Goal: Task Accomplishment & Management: Manage account settings

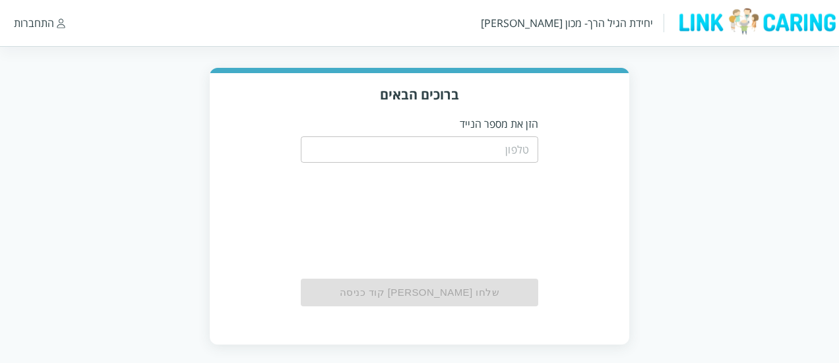
scroll to position [67, 0]
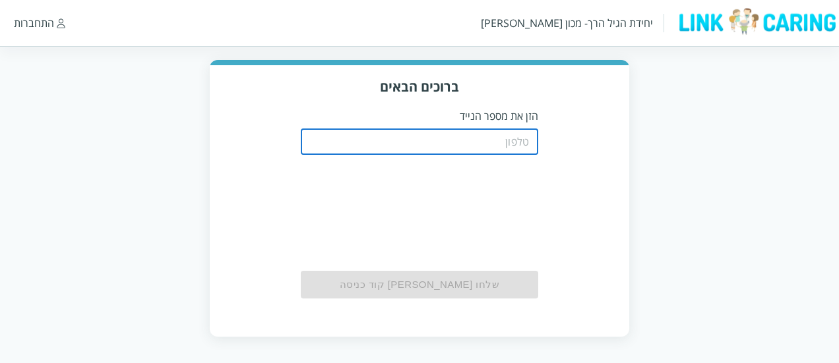
click at [454, 149] on input "tel" at bounding box center [419, 142] width 237 height 26
paste input "(0544499999)"
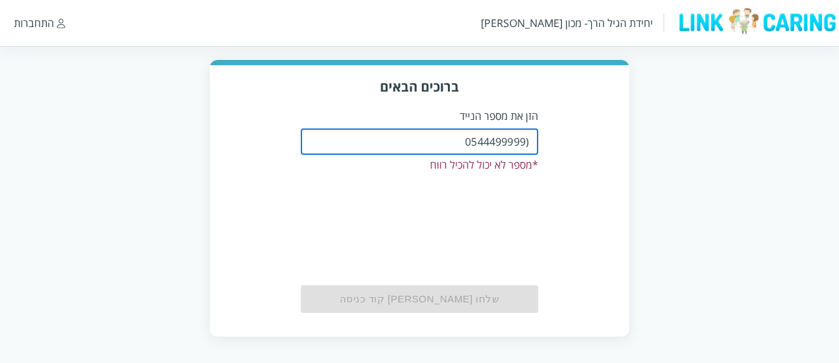
drag, startPoint x: 522, startPoint y: 145, endPoint x: 540, endPoint y: 146, distance: 17.2
click at [540, 146] on div "ברוכים הבאים הזן את מספר הנייד (0544499999 ​ * מספר לא יכול להכיל רווח שלחו לי …" at bounding box center [420, 200] width 420 height 270
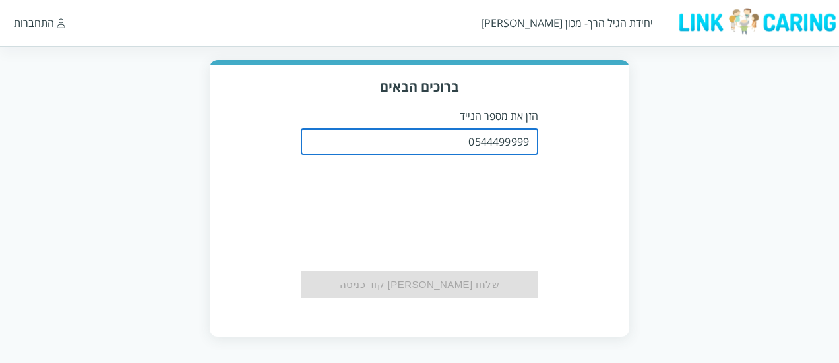
type input "0544499999"
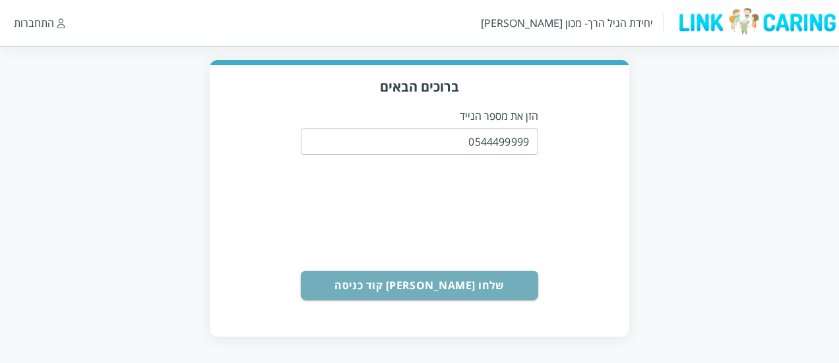
click at [465, 286] on button "שלחו [PERSON_NAME] קוד כניסה" at bounding box center [419, 285] width 237 height 29
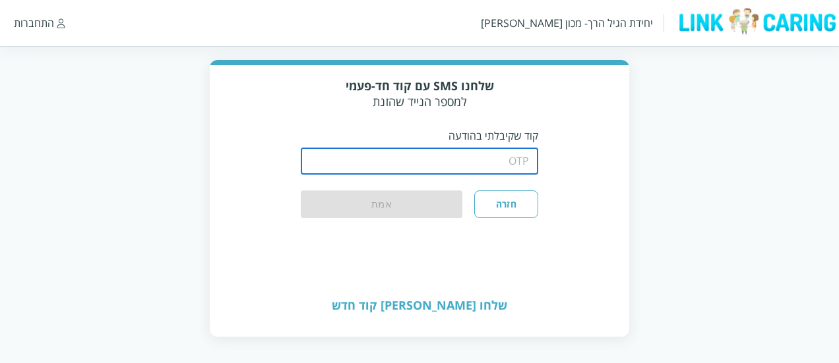
click at [471, 160] on input "string" at bounding box center [419, 161] width 237 height 26
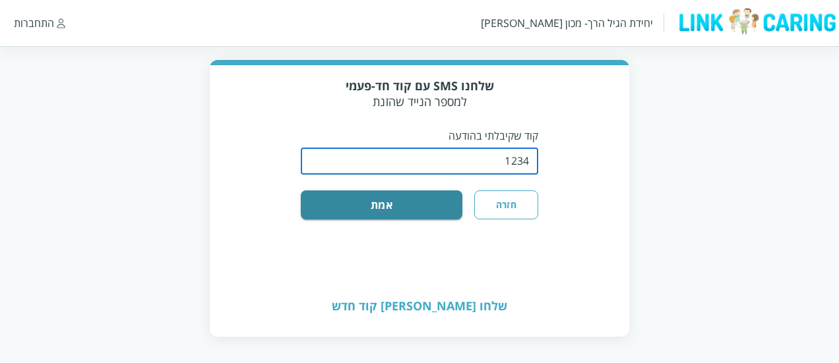
type input "1234"
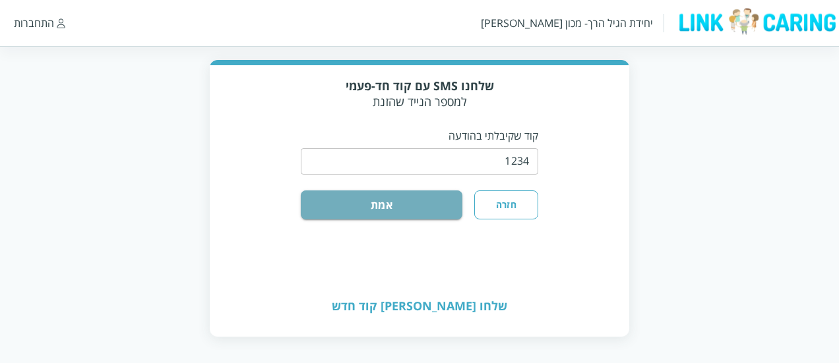
click at [418, 201] on button "אמת" at bounding box center [382, 205] width 162 height 29
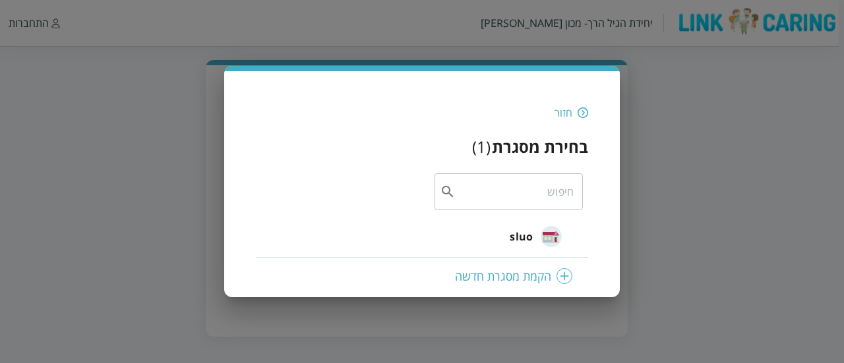
click at [524, 232] on span "sluo" at bounding box center [521, 237] width 23 height 16
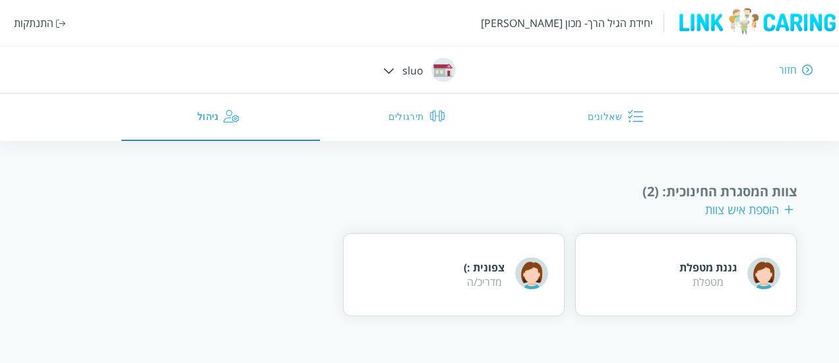
scroll to position [179, 0]
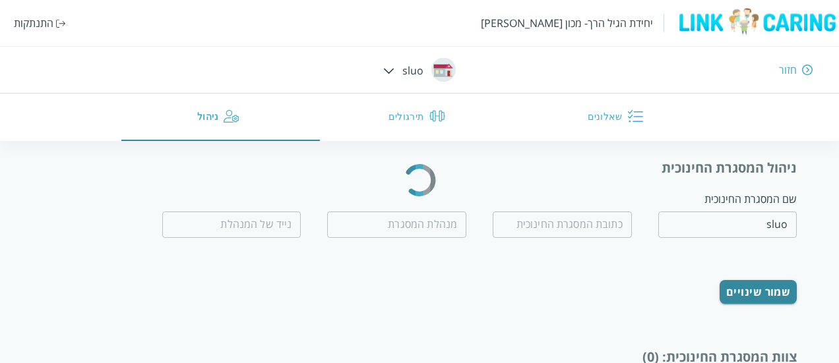
scroll to position [140, 0]
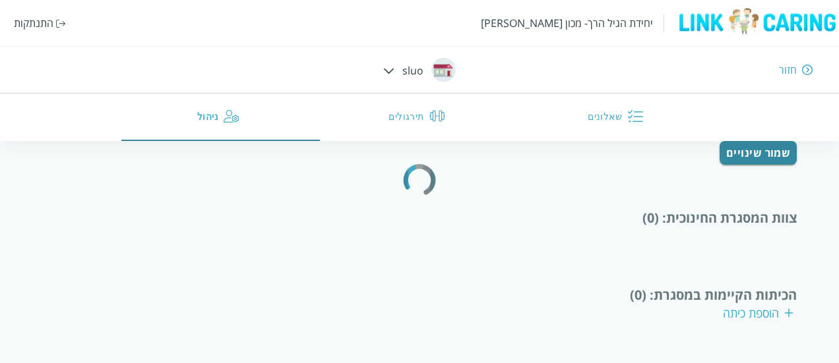
type input "kjh jkjh"
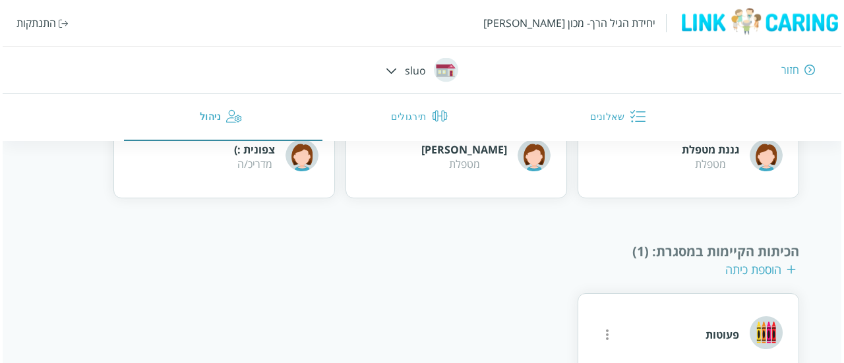
scroll to position [323, 0]
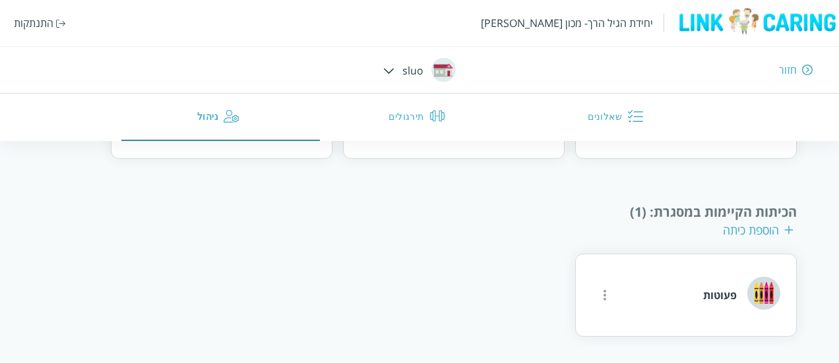
click at [600, 295] on icon "more" at bounding box center [605, 296] width 16 height 16
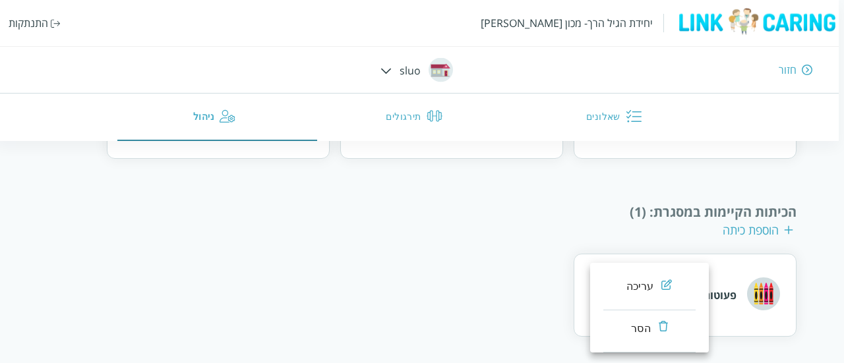
click at [685, 277] on li "עריכה" at bounding box center [650, 289] width 92 height 42
type input "פעוטות"
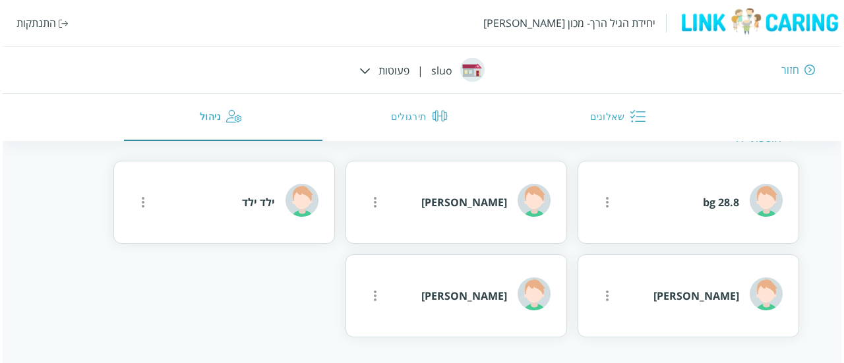
scroll to position [455, 0]
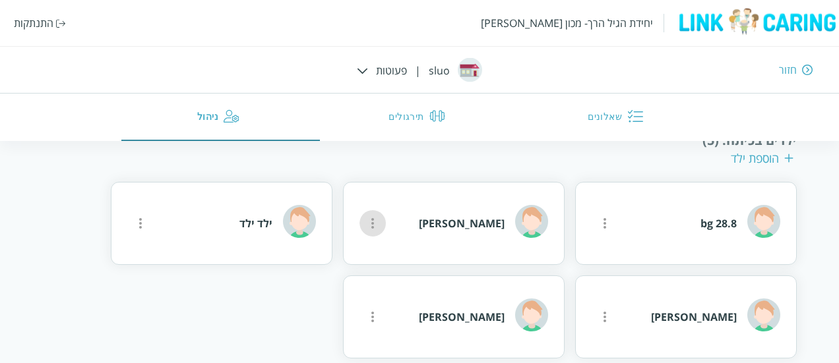
click at [597, 53] on icon "more" at bounding box center [605, 46] width 16 height 16
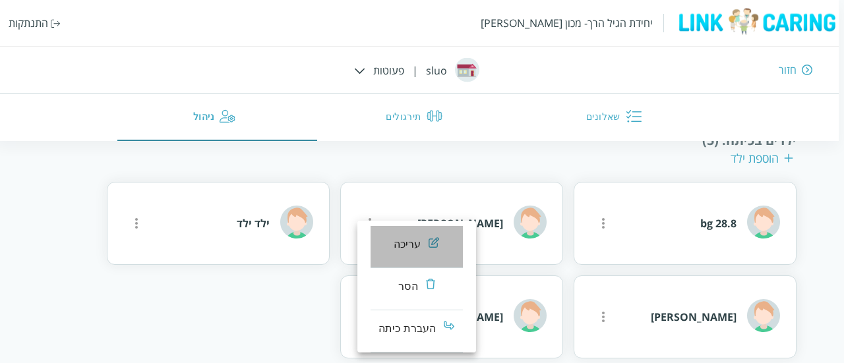
click at [407, 249] on div "עריכה" at bounding box center [408, 245] width 28 height 16
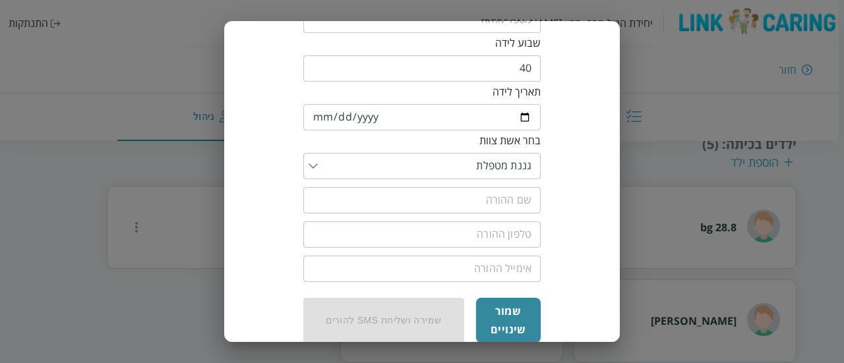
scroll to position [216, 0]
click at [488, 171] on input "list" at bounding box center [425, 165] width 214 height 26
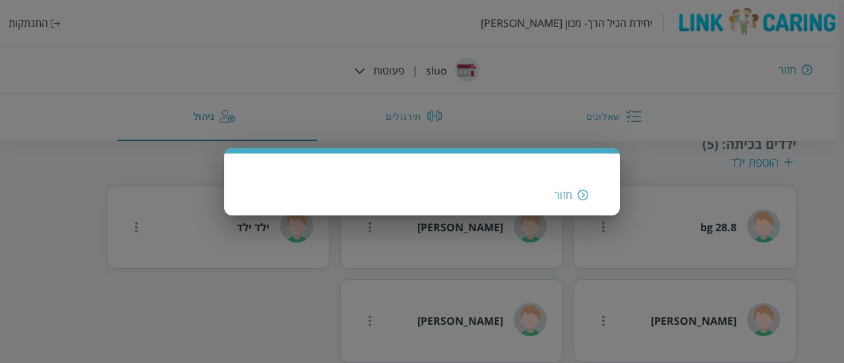
scroll to position [0, 0]
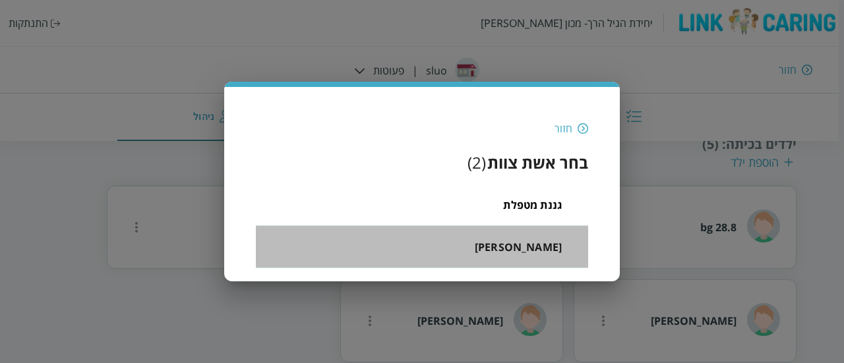
click at [541, 238] on div "רוני רוני" at bounding box center [518, 247] width 87 height 20
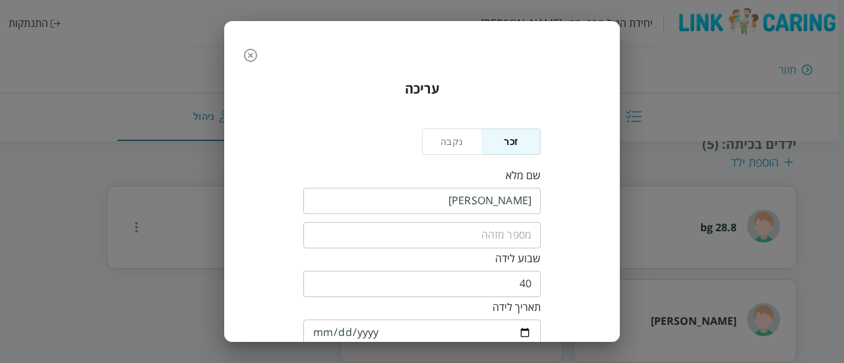
scroll to position [240, 0]
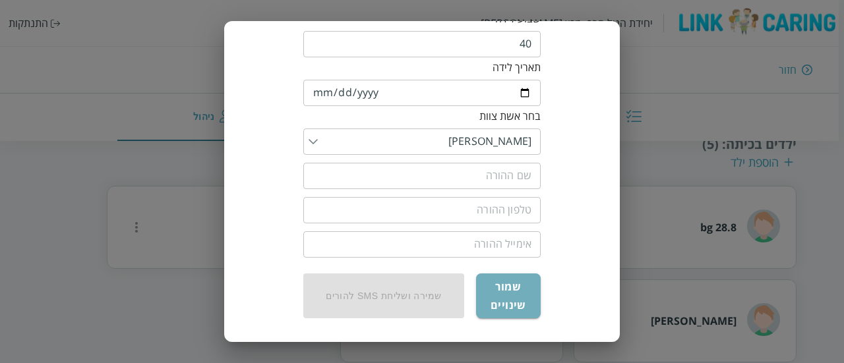
click at [522, 313] on button "שמור שינויים" at bounding box center [508, 296] width 65 height 45
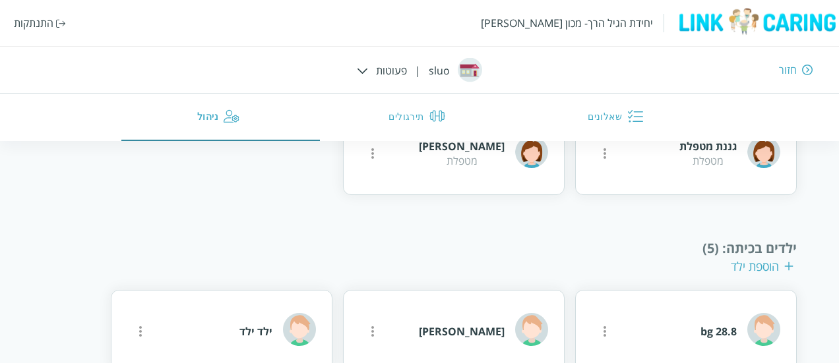
scroll to position [0, 0]
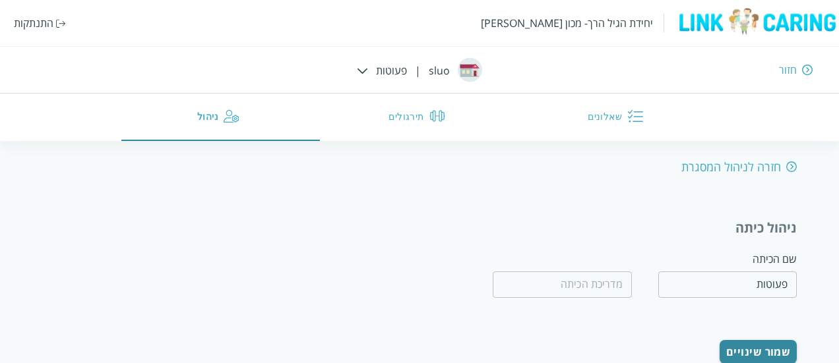
click at [798, 65] on div "חזור" at bounding box center [608, 70] width 410 height 15
click at [813, 71] on div "יחידת הגיל הרך- מכון ברנקו וייס התנתקות חזור sluo | פעוטות שאלונים תירגולים ניה…" at bounding box center [419, 70] width 839 height 141
click at [811, 71] on img at bounding box center [807, 70] width 11 height 12
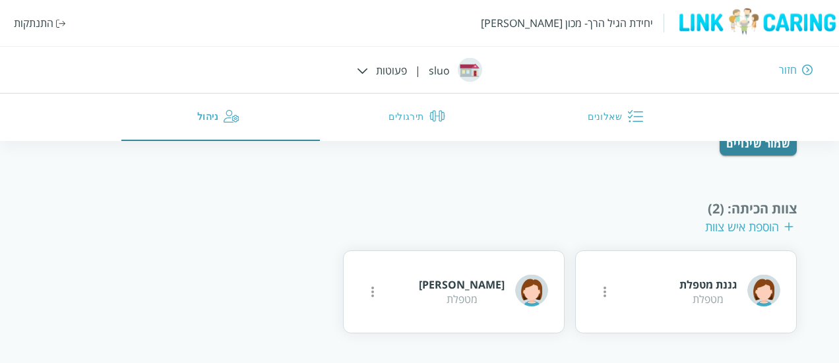
scroll to position [197, 0]
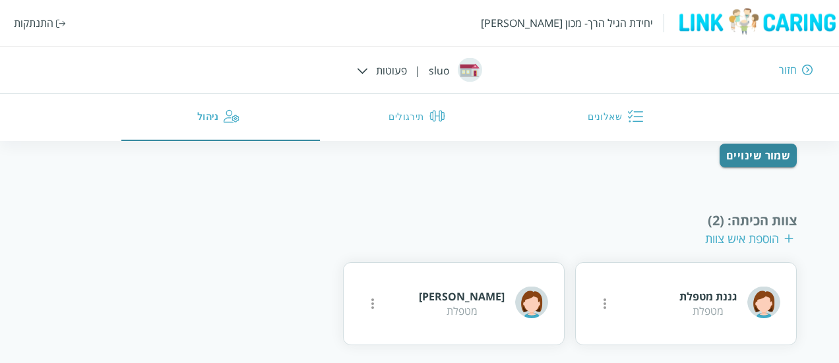
click at [782, 67] on div "חזור" at bounding box center [788, 70] width 18 height 15
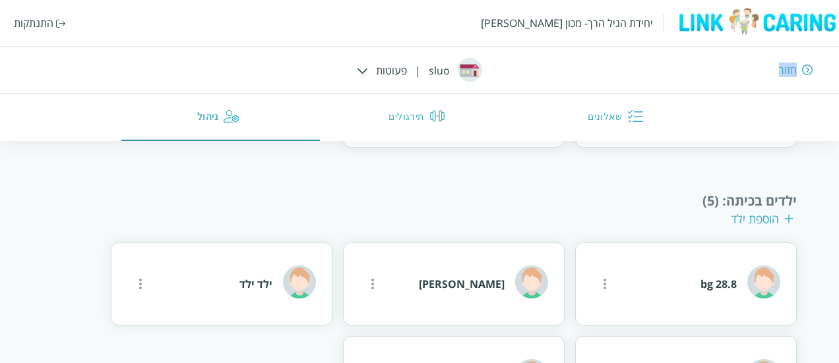
click at [782, 67] on div "חזור" at bounding box center [788, 70] width 18 height 15
click at [801, 67] on div "חזור" at bounding box center [608, 70] width 410 height 15
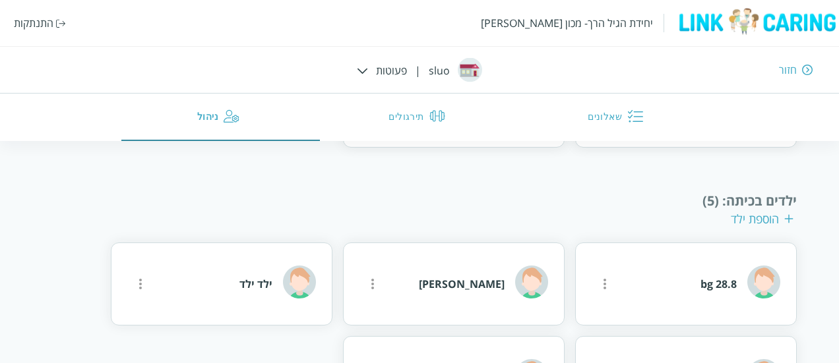
click at [391, 67] on div "יחידת הגיל הרך- מכון ברנקו וייס התנתקות חזור sluo | פעוטות שאלונים תירגולים ניה…" at bounding box center [419, 70] width 839 height 141
drag, startPoint x: 369, startPoint y: 74, endPoint x: 361, endPoint y: 72, distance: 8.2
click at [361, 72] on div "יחידת הגיל הרך- מכון ברנקו וייס התנתקות חזור sluo | פעוטות שאלונים תירגולים ניה…" at bounding box center [419, 70] width 839 height 141
click at [361, 72] on img at bounding box center [362, 71] width 11 height 6
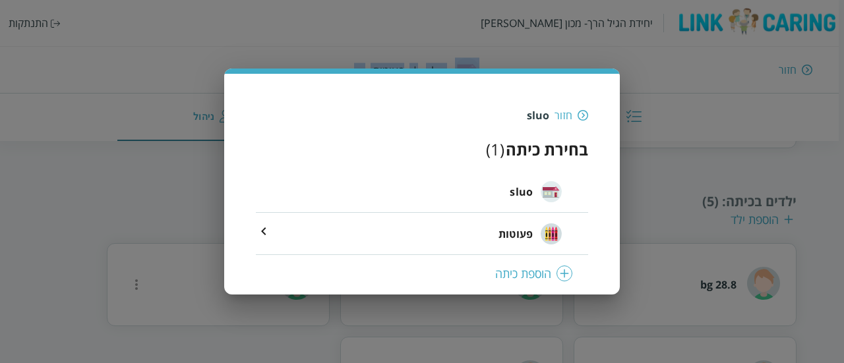
click at [581, 114] on img at bounding box center [583, 115] width 11 height 12
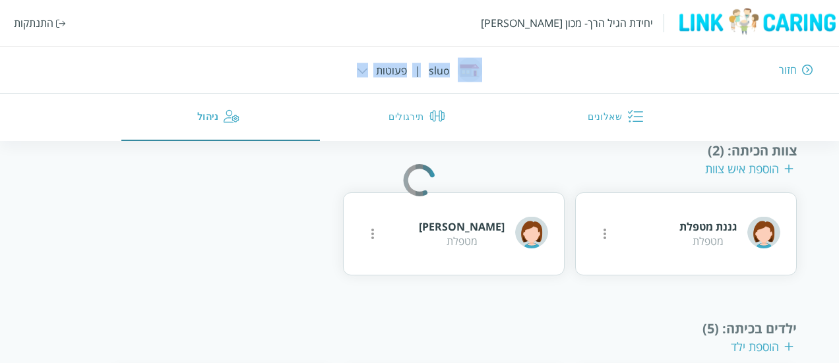
scroll to position [139, 0]
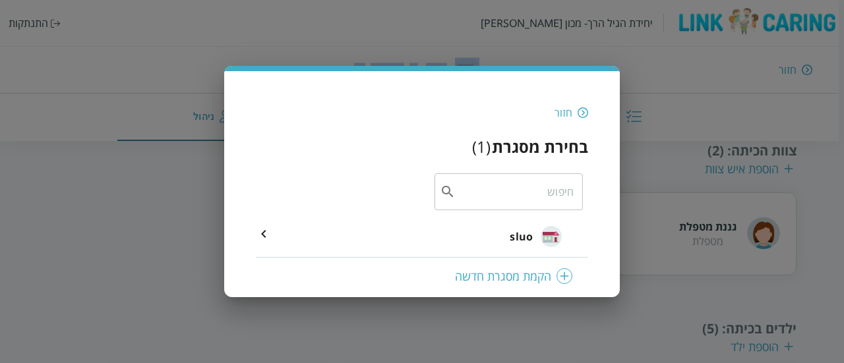
click at [534, 238] on div "sluo" at bounding box center [536, 236] width 52 height 33
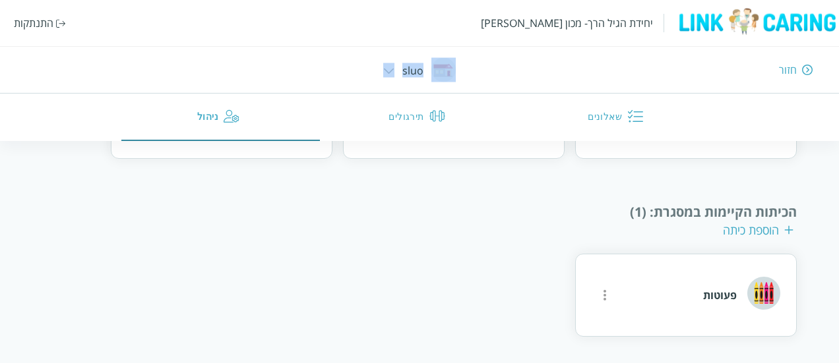
scroll to position [323, 0]
click at [516, 232] on div "הכיתות הקיימות במסגרת : (1) הוספת כיתה" at bounding box center [419, 221] width 755 height 36
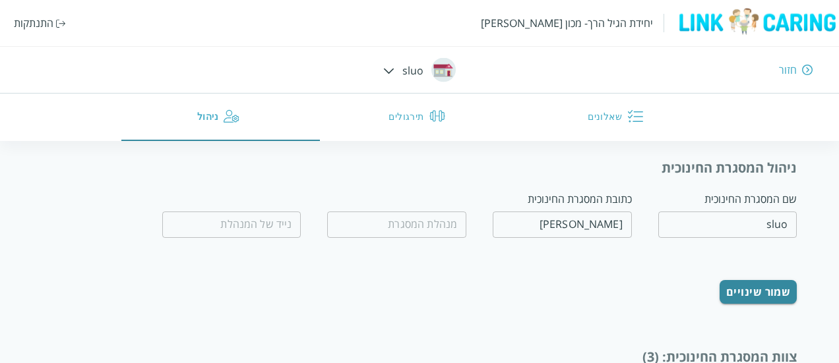
scroll to position [282, 0]
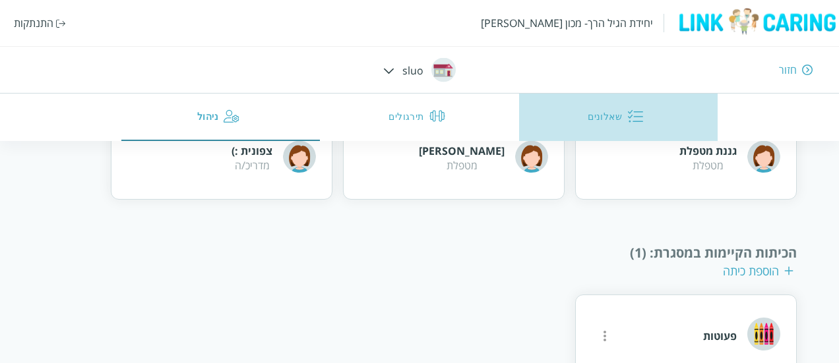
click at [573, 116] on button "שאלונים" at bounding box center [618, 117] width 199 height 47
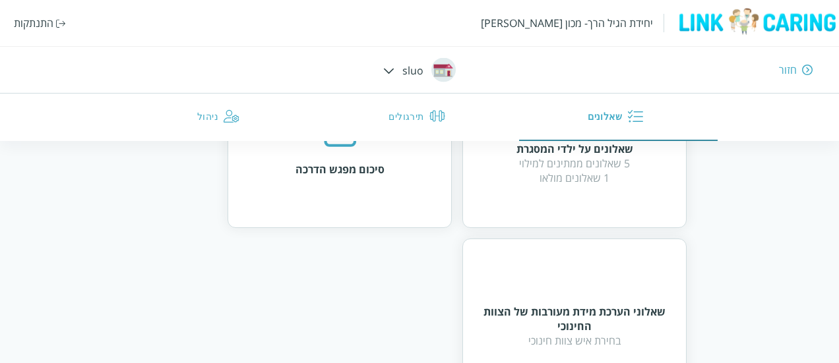
scroll to position [269, 0]
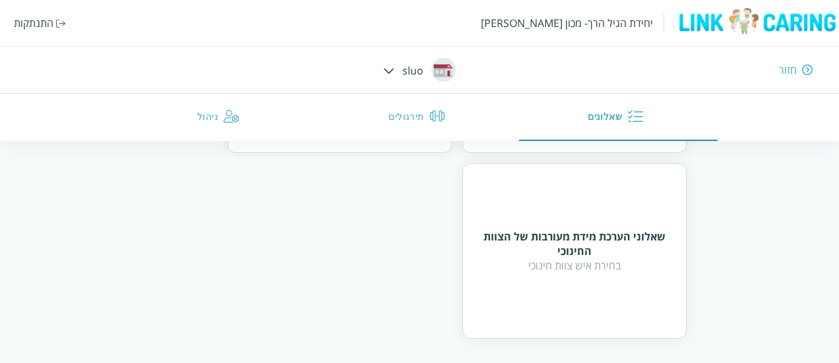
click at [774, 239] on div "שלום צפונית אנא מלא/י בתשומת לב את השאלונים שלפניך. אנו מודים לך על הזמן וההשקע…" at bounding box center [419, 114] width 713 height 449
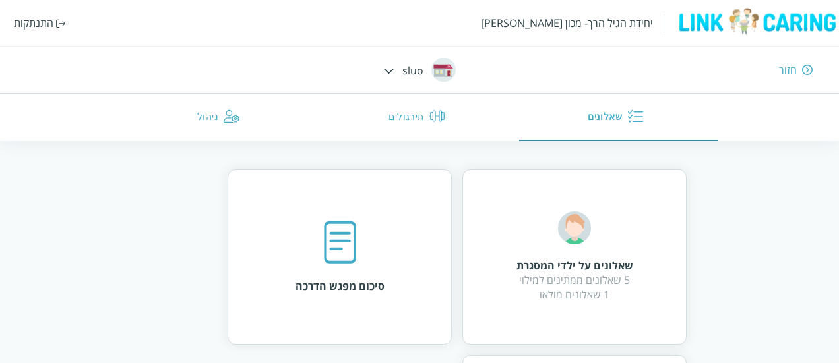
scroll to position [75, 0]
click at [668, 295] on div "שאלונים על ילדי המסגרת 5 שאלונים ממתינים למילוי 1 שאלונים מולאו" at bounding box center [574, 259] width 224 height 175
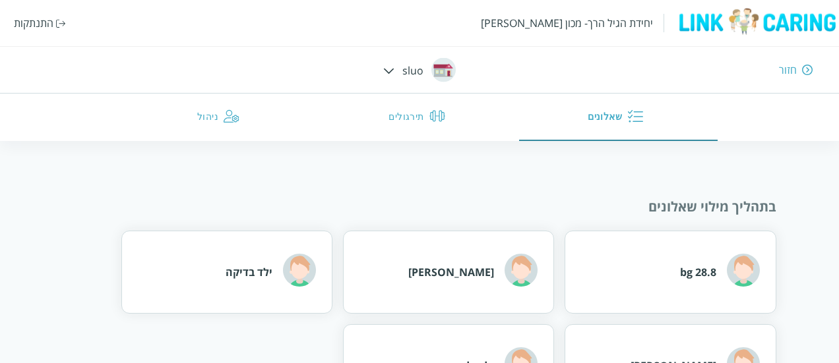
scroll to position [46, 0]
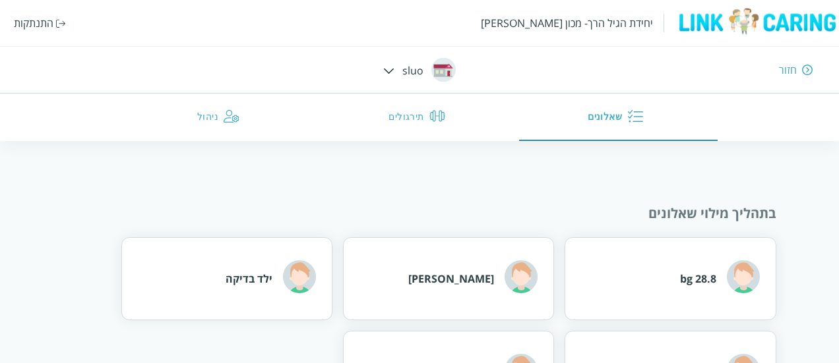
click at [456, 292] on div "שמעון בנשושן" at bounding box center [472, 279] width 129 height 36
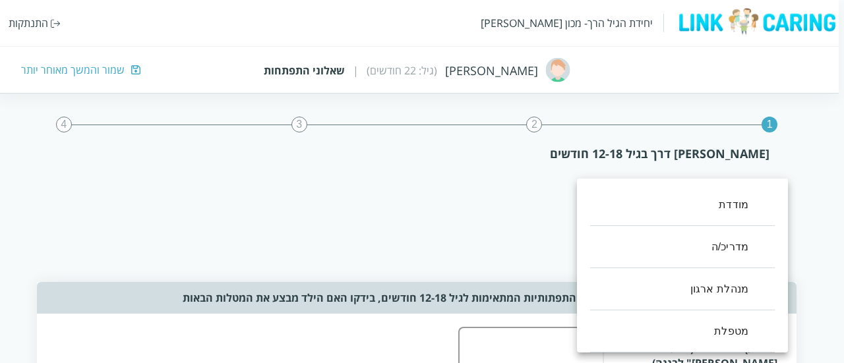
click at [747, 207] on li "מודדת" at bounding box center [682, 205] width 185 height 42
click at [735, 330] on li "מטפלת" at bounding box center [682, 332] width 185 height 42
type input ",12,100"
click at [504, 223] on div at bounding box center [422, 181] width 844 height 363
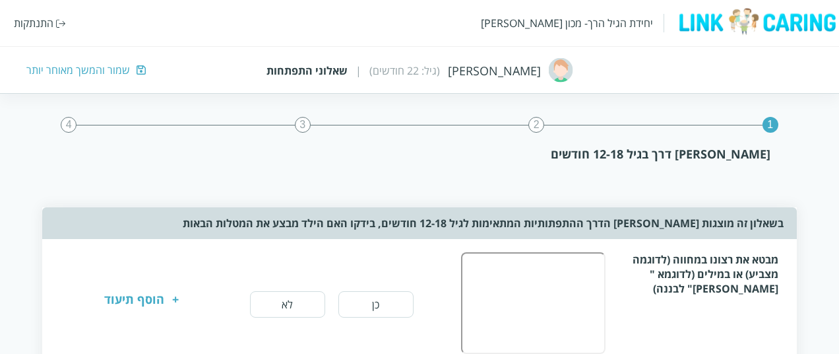
scroll to position [77, 0]
click at [363, 303] on button "כן" at bounding box center [375, 303] width 75 height 26
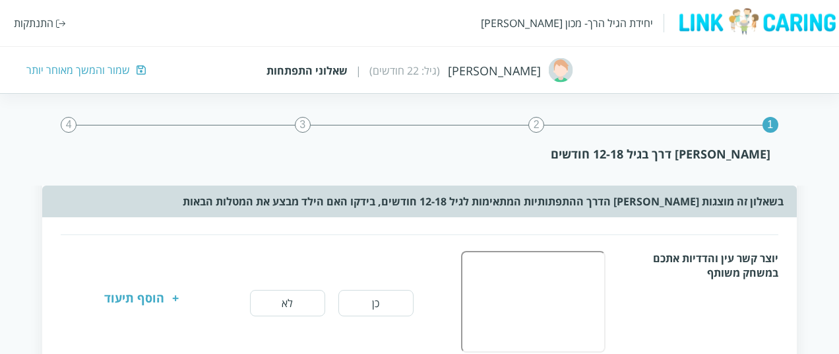
scroll to position [214, 0]
click at [284, 302] on button "לא" at bounding box center [287, 303] width 75 height 26
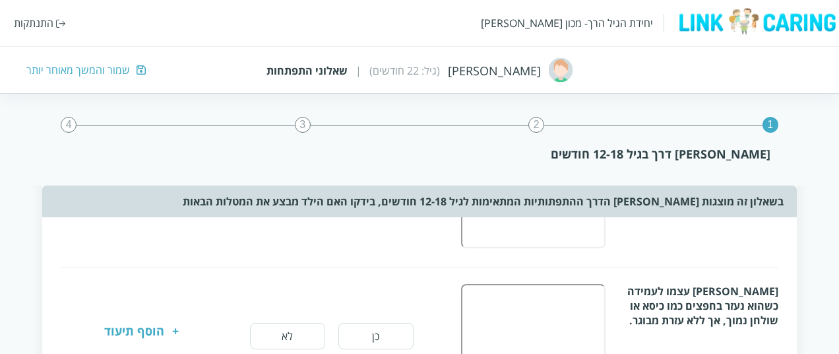
scroll to position [318, 0]
click at [375, 323] on button "כן" at bounding box center [375, 336] width 75 height 26
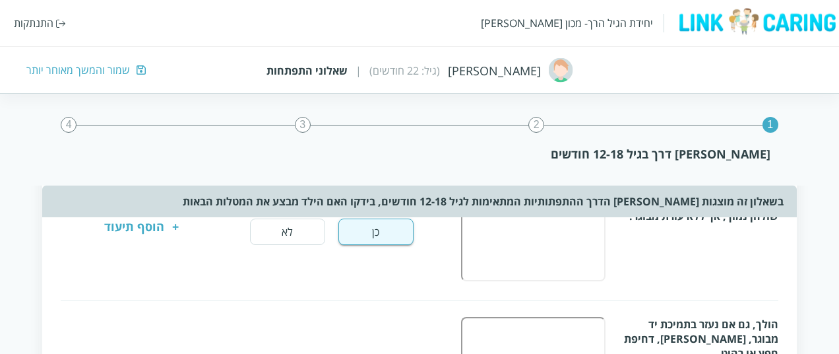
scroll to position [455, 0]
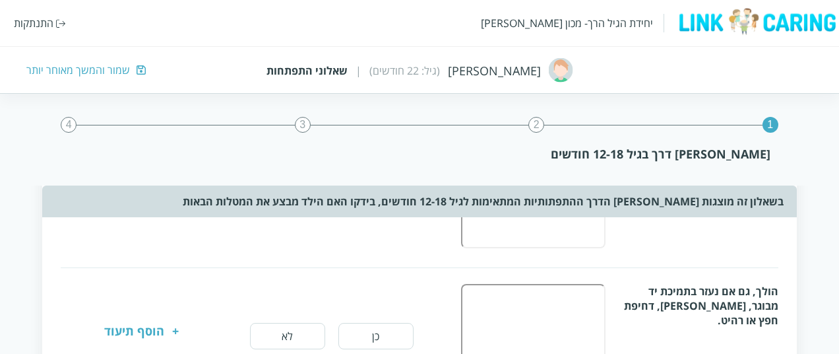
click at [286, 330] on button "לא" at bounding box center [287, 336] width 75 height 26
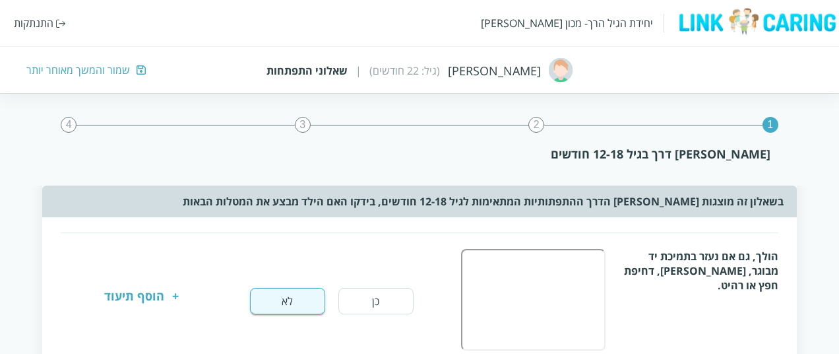
scroll to position [588, 0]
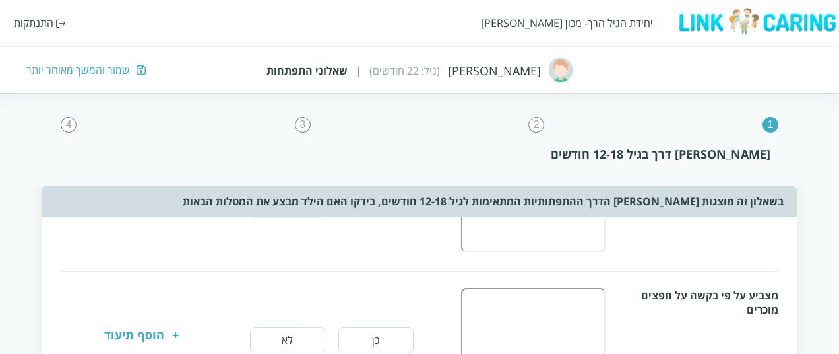
click at [393, 333] on button "כן" at bounding box center [375, 340] width 75 height 26
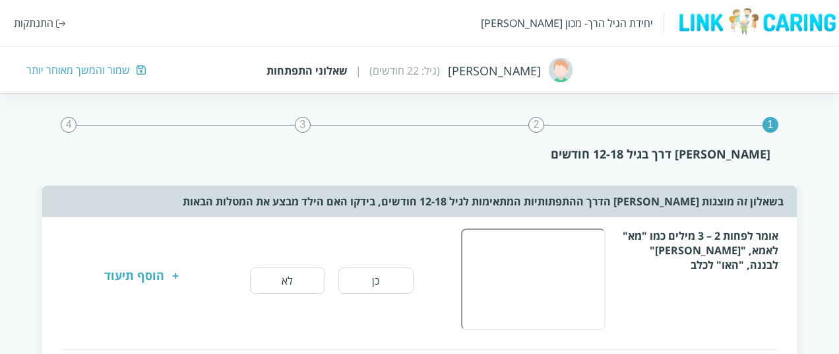
scroll to position [786, 0]
click at [313, 276] on button "לא" at bounding box center [287, 279] width 75 height 26
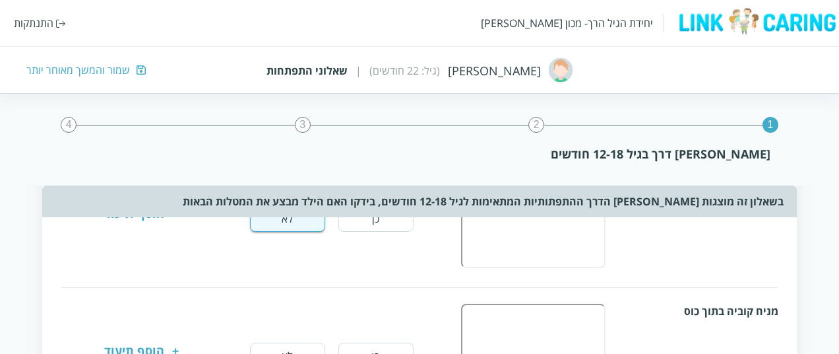
scroll to position [893, 0]
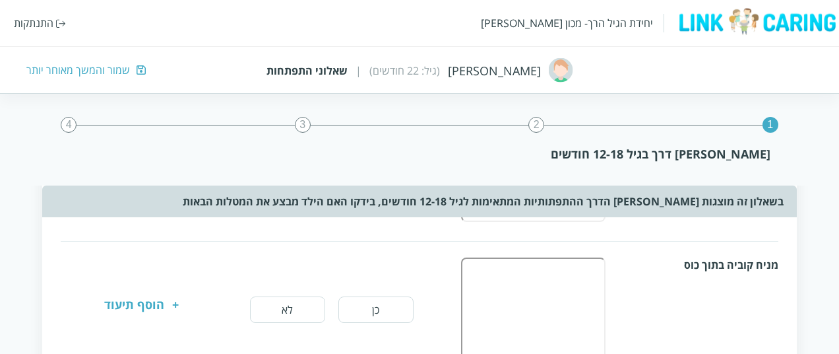
click at [379, 305] on button "כן" at bounding box center [375, 309] width 75 height 26
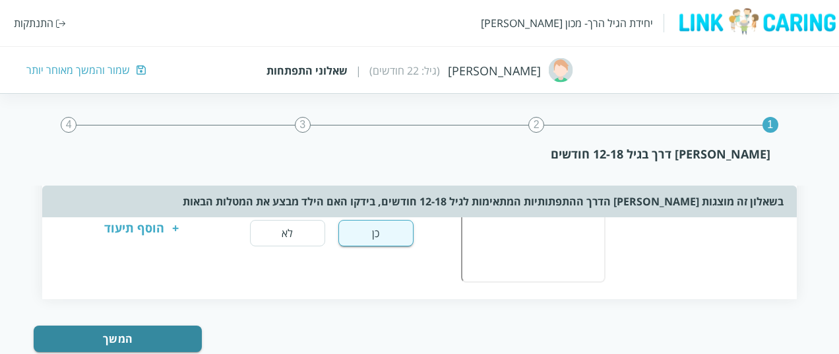
scroll to position [1000, 0]
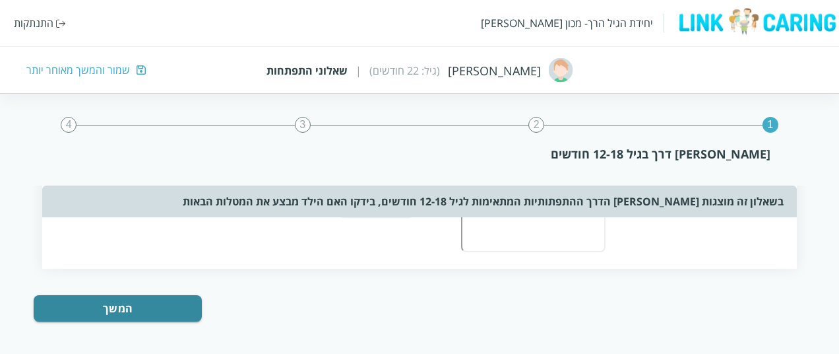
click at [144, 300] on button "המשך" at bounding box center [118, 308] width 168 height 26
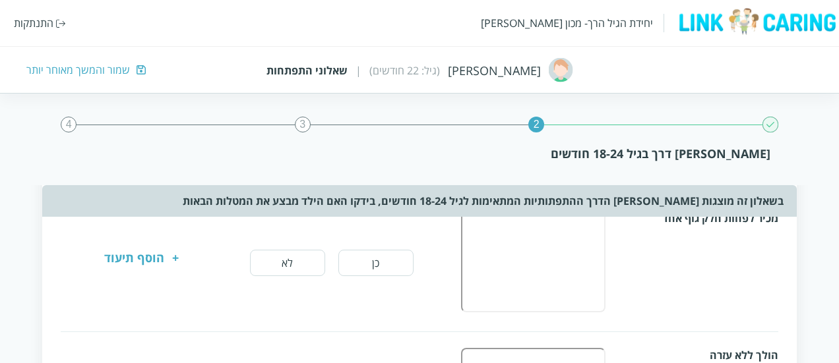
scroll to position [0, 0]
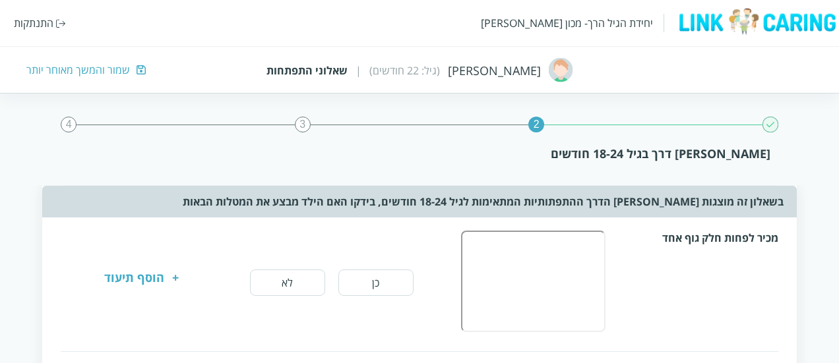
click at [369, 292] on button "כן" at bounding box center [375, 283] width 75 height 26
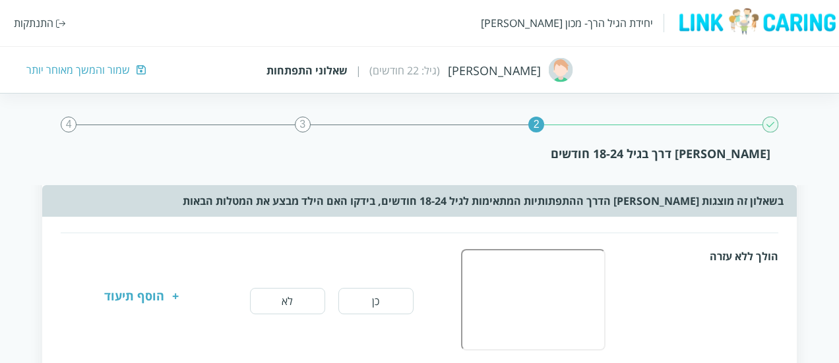
click at [286, 304] on button "לא" at bounding box center [287, 301] width 75 height 26
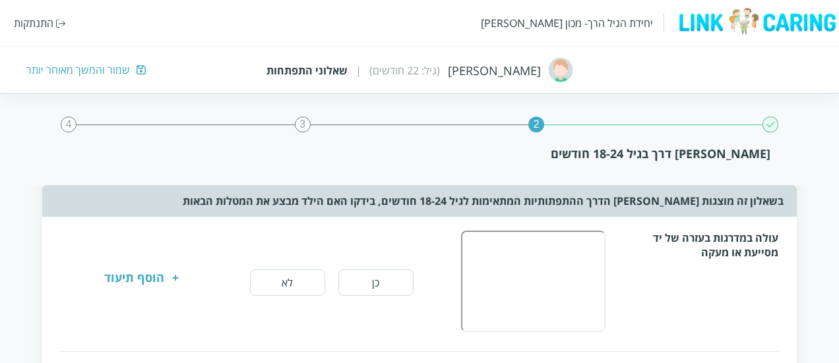
click at [367, 285] on button "כן" at bounding box center [375, 283] width 75 height 26
click at [296, 274] on button "לא" at bounding box center [287, 280] width 75 height 26
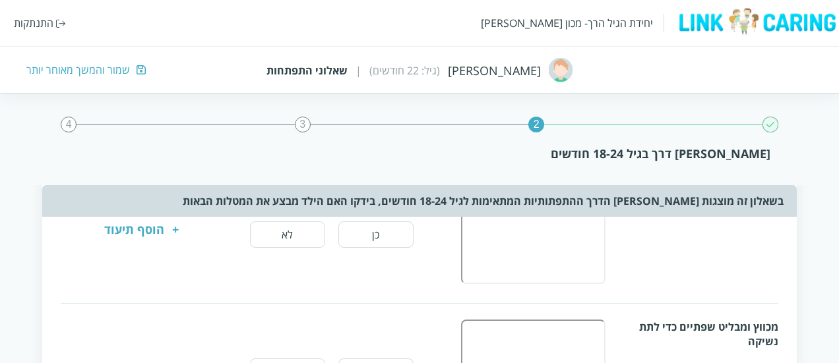
click at [381, 243] on button "כן" at bounding box center [375, 235] width 75 height 26
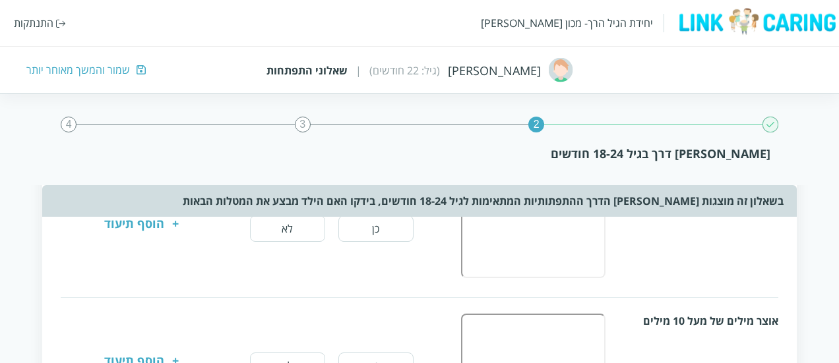
scroll to position [747, 0]
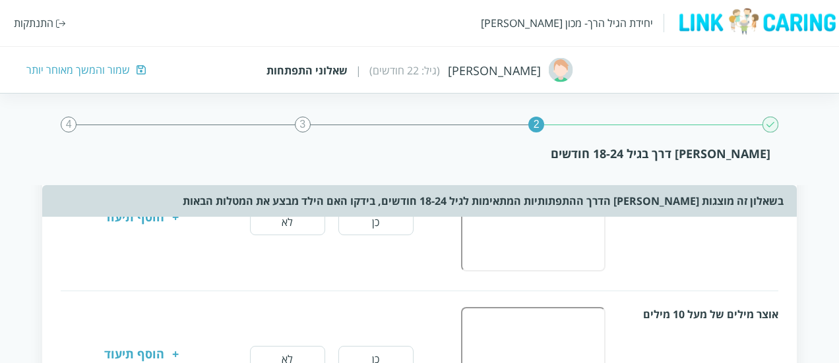
click at [377, 230] on button "כן" at bounding box center [375, 222] width 75 height 26
click at [374, 348] on button "כן" at bounding box center [375, 359] width 75 height 26
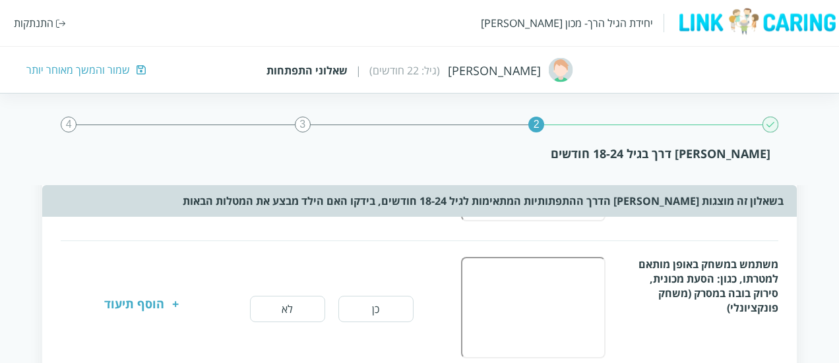
click at [379, 319] on button "כן" at bounding box center [375, 309] width 75 height 26
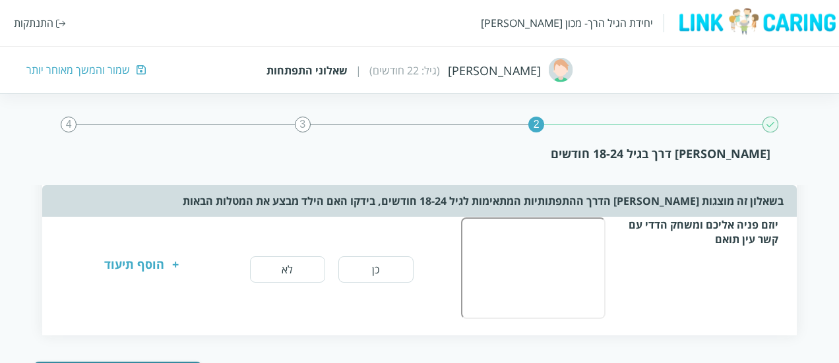
click at [394, 259] on button "כן" at bounding box center [375, 270] width 75 height 26
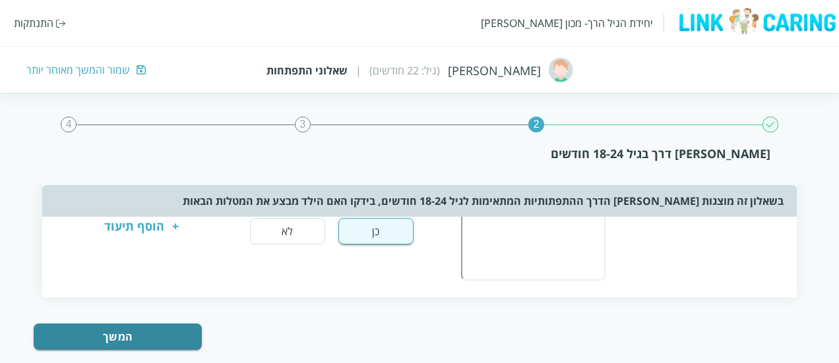
scroll to position [1168, 0]
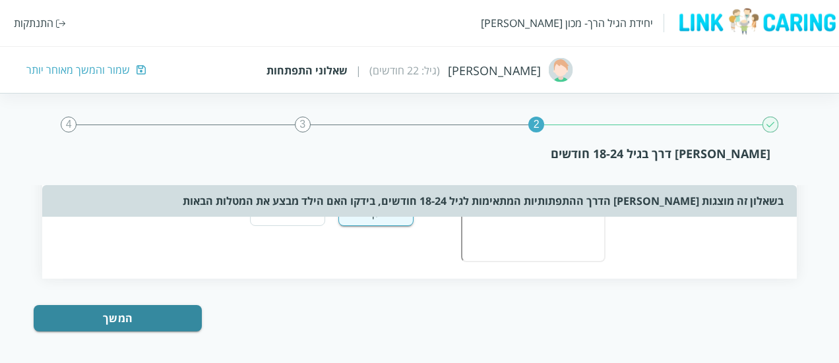
click at [156, 321] on button "המשך" at bounding box center [118, 318] width 168 height 26
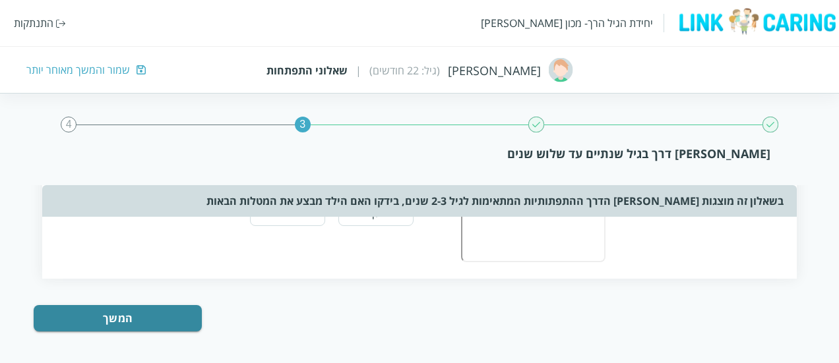
scroll to position [0, 0]
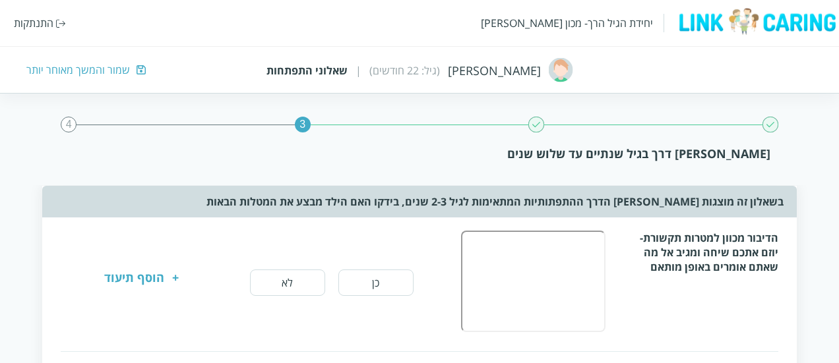
click at [393, 280] on button "כן" at bounding box center [375, 283] width 75 height 26
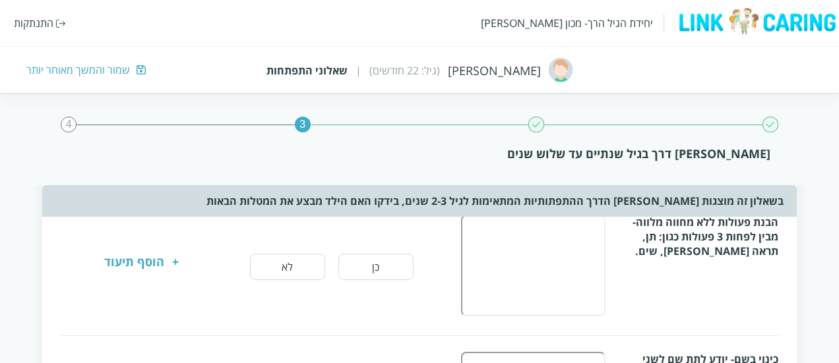
click at [369, 270] on button "כן" at bounding box center [375, 267] width 75 height 26
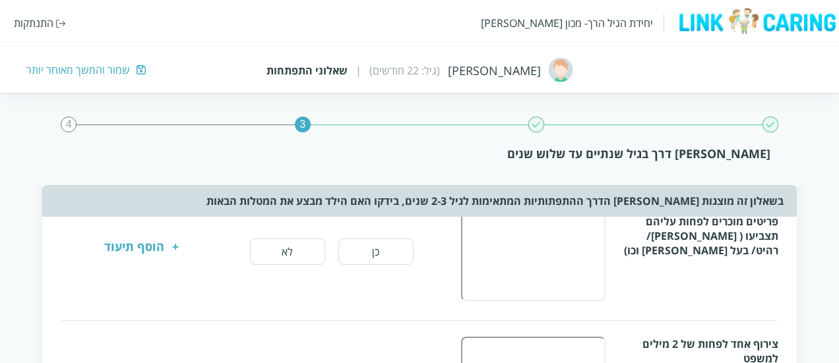
click at [367, 257] on button "כן" at bounding box center [375, 252] width 75 height 26
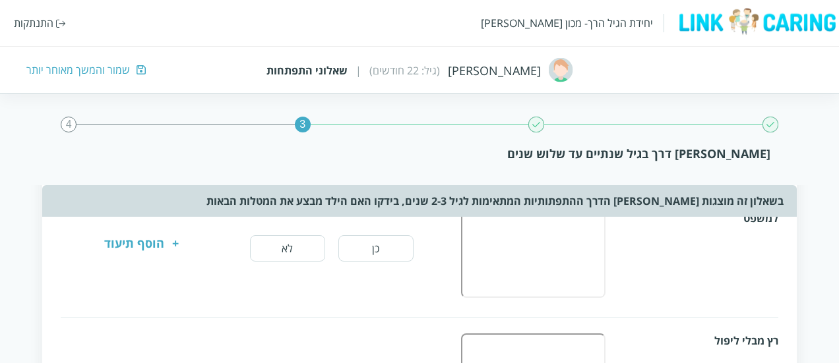
click at [290, 245] on button "לא" at bounding box center [287, 248] width 75 height 26
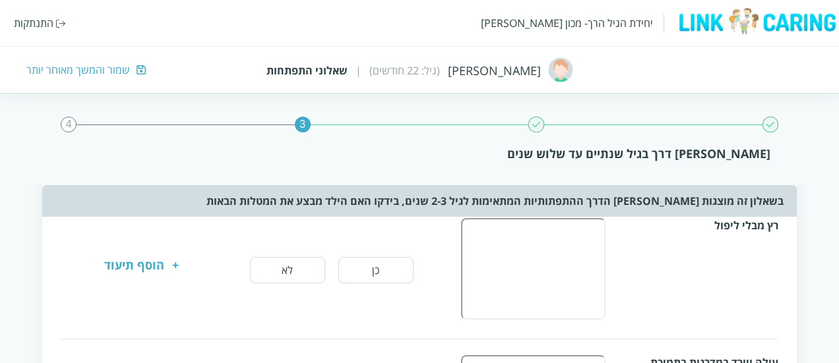
click at [363, 267] on button "כן" at bounding box center [375, 270] width 75 height 26
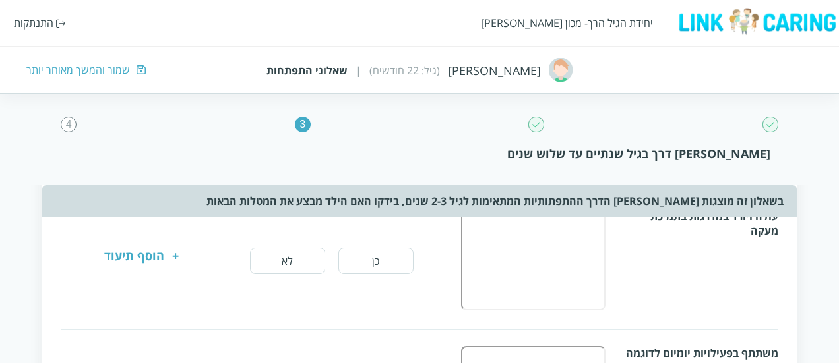
click at [361, 269] on button "כן" at bounding box center [375, 261] width 75 height 26
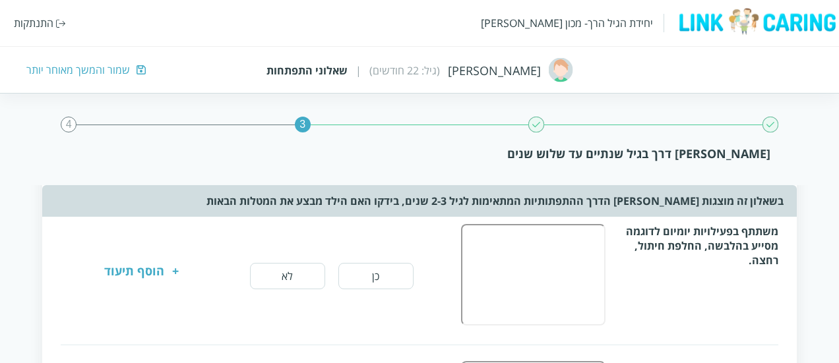
click at [311, 268] on button "לא" at bounding box center [287, 276] width 75 height 26
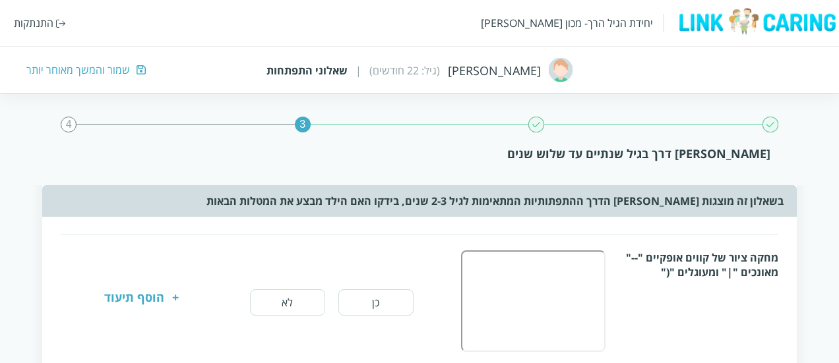
click at [377, 296] on button "כן" at bounding box center [375, 303] width 75 height 26
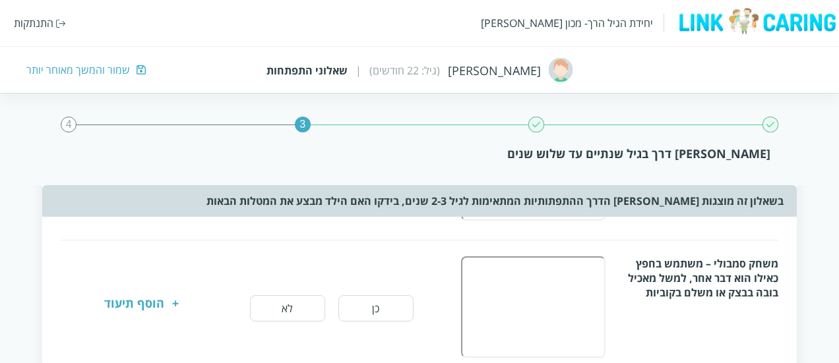
click at [373, 297] on button "כן" at bounding box center [375, 309] width 75 height 26
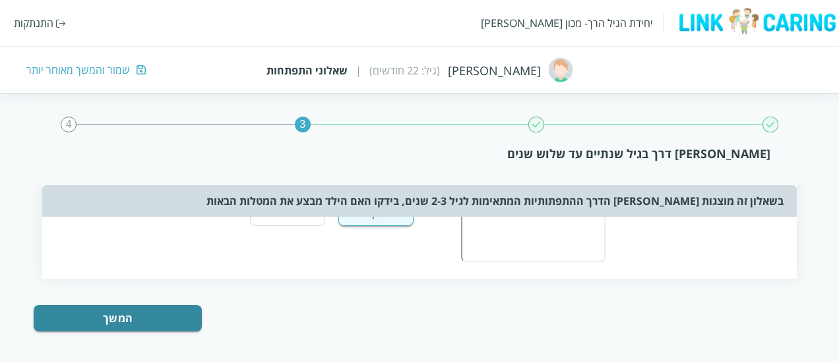
click at [163, 322] on button "המשך" at bounding box center [118, 318] width 168 height 26
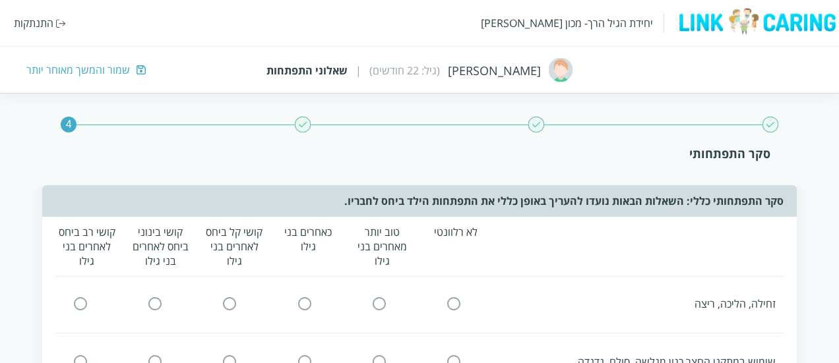
scroll to position [3, 0]
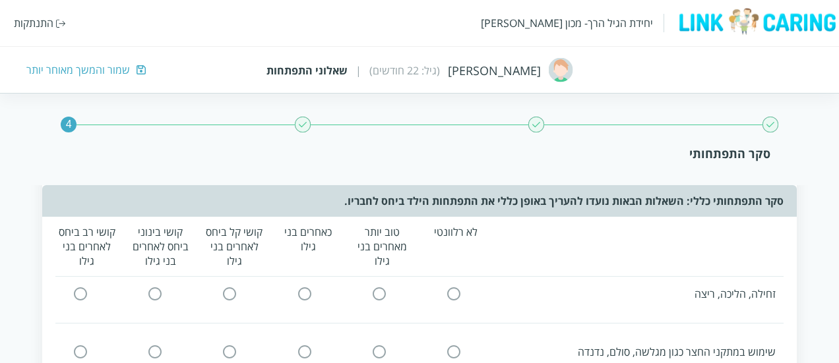
scroll to position [0, 0]
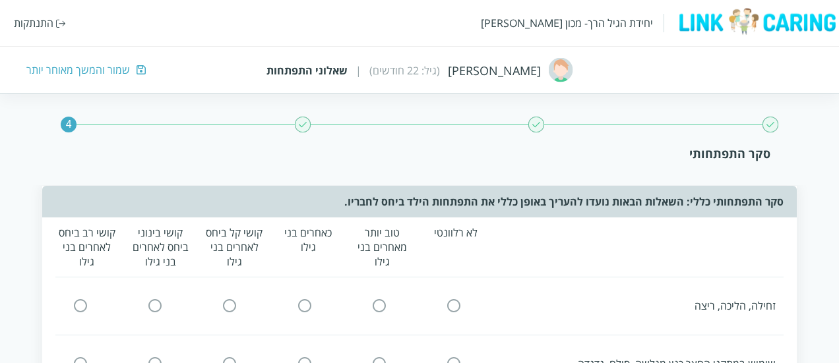
click at [301, 303] on input "radio" at bounding box center [305, 306] width 12 height 14
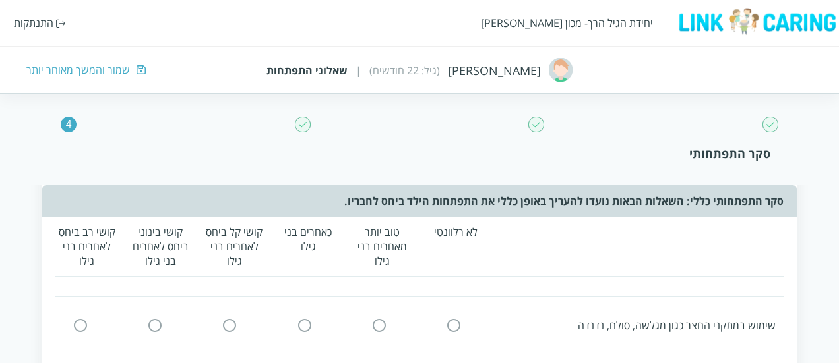
scroll to position [41, 0]
click at [305, 330] on icon at bounding box center [305, 323] width 16 height 16
click at [307, 321] on input "radio" at bounding box center [305, 323] width 12 height 14
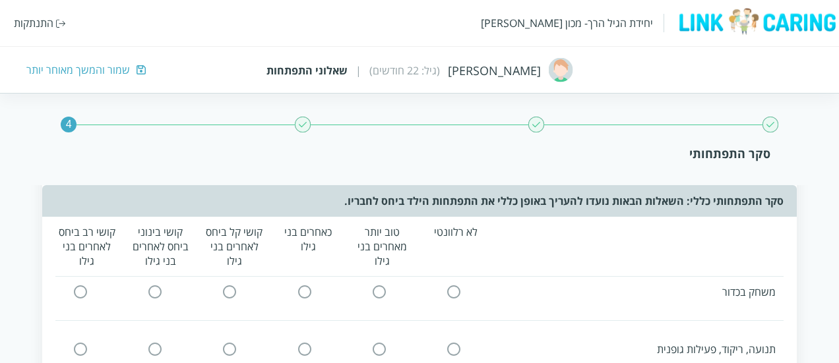
scroll to position [132, 0]
click at [308, 286] on input "radio" at bounding box center [305, 289] width 12 height 14
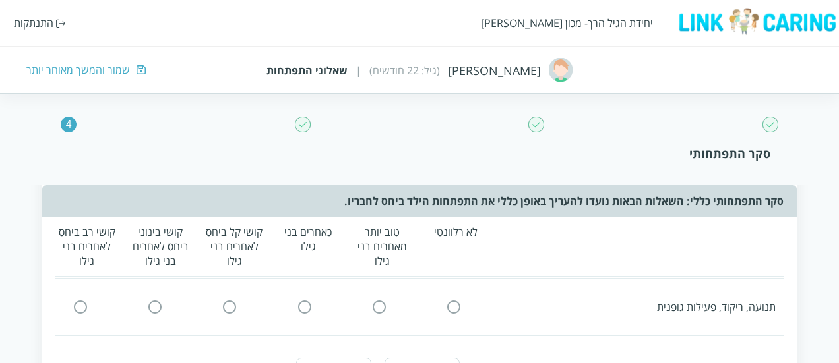
click at [307, 305] on input "radio" at bounding box center [305, 308] width 12 height 14
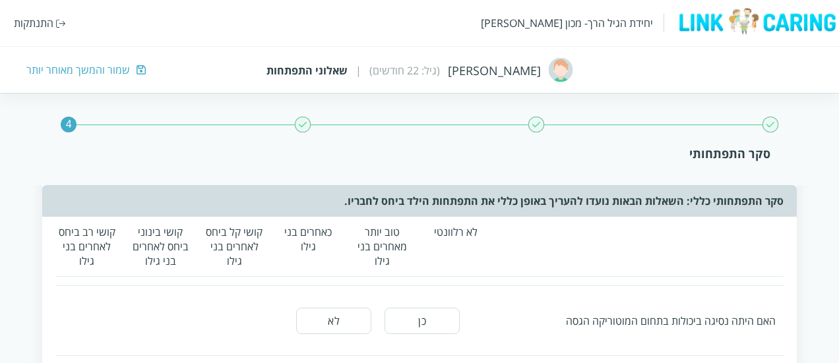
scroll to position [234, 0]
click at [338, 297] on button "לא" at bounding box center [333, 309] width 75 height 26
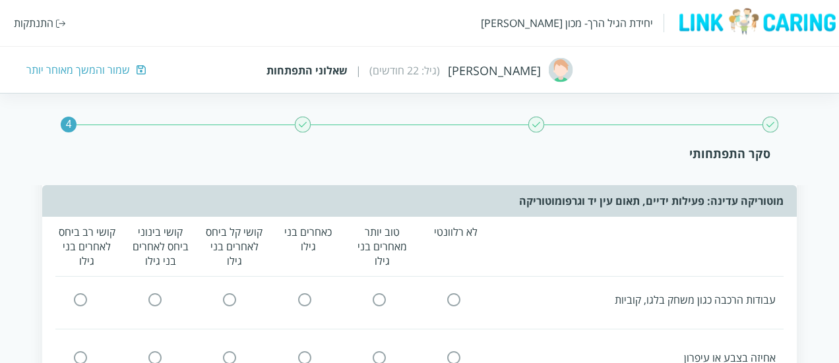
scroll to position [521, 0]
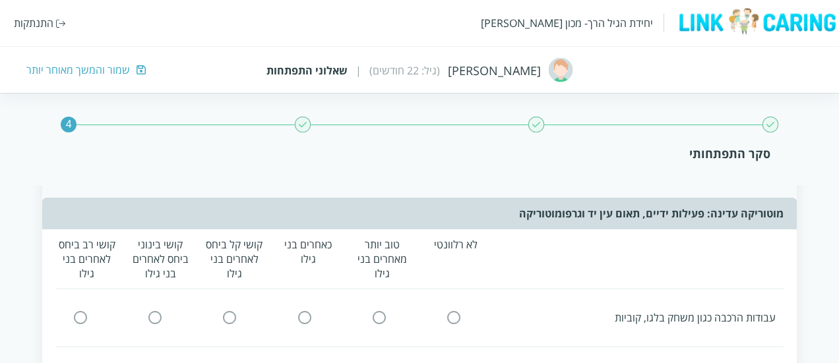
click at [299, 316] on input "radio" at bounding box center [305, 318] width 12 height 14
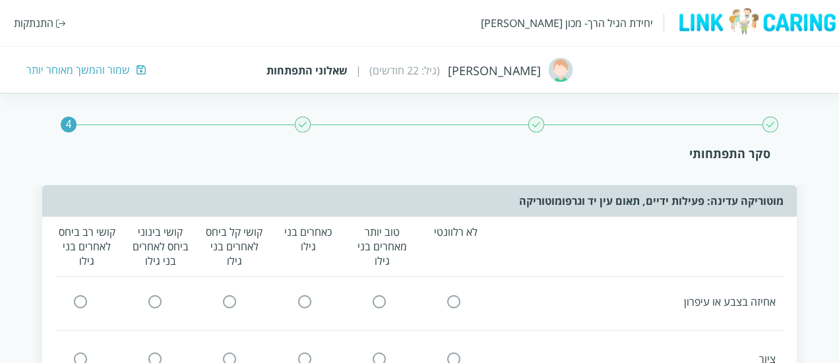
click at [307, 298] on input "radio" at bounding box center [305, 302] width 12 height 14
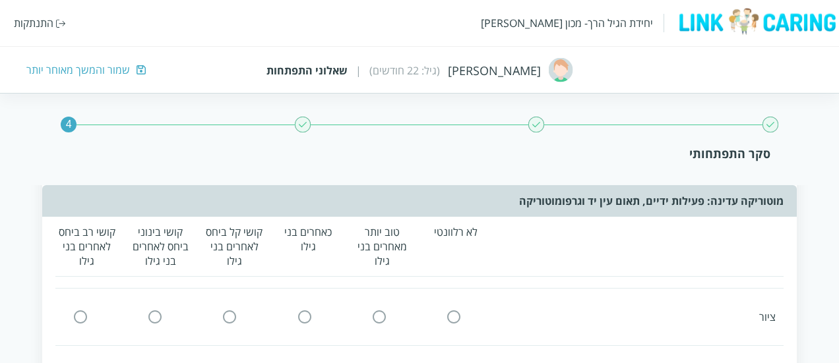
click at [307, 316] on input "radio" at bounding box center [305, 317] width 12 height 14
click at [307, 318] on input "radio" at bounding box center [305, 323] width 12 height 14
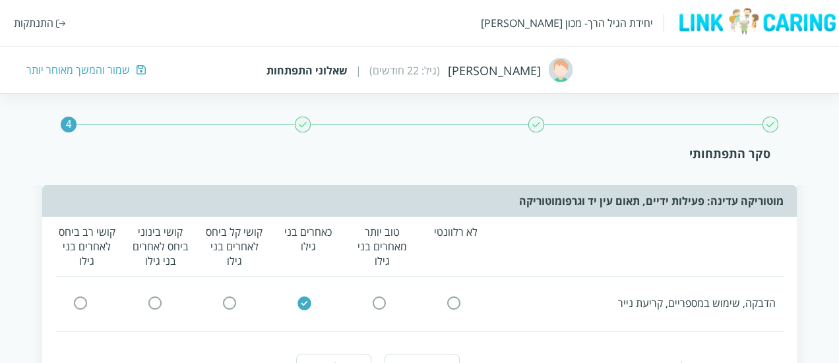
scroll to position [747, 0]
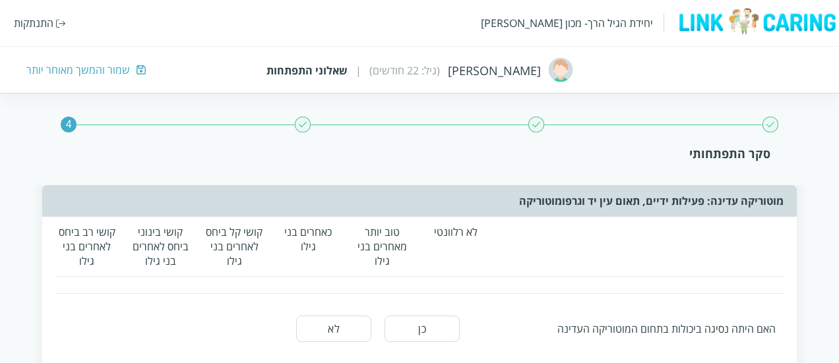
click at [347, 316] on button "לא" at bounding box center [333, 329] width 75 height 26
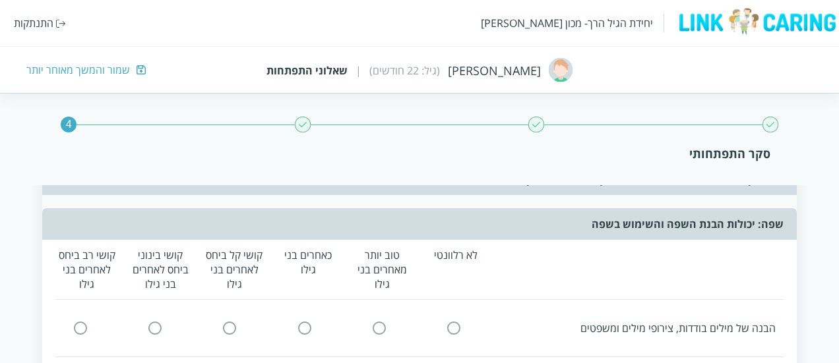
scroll to position [1056, 0]
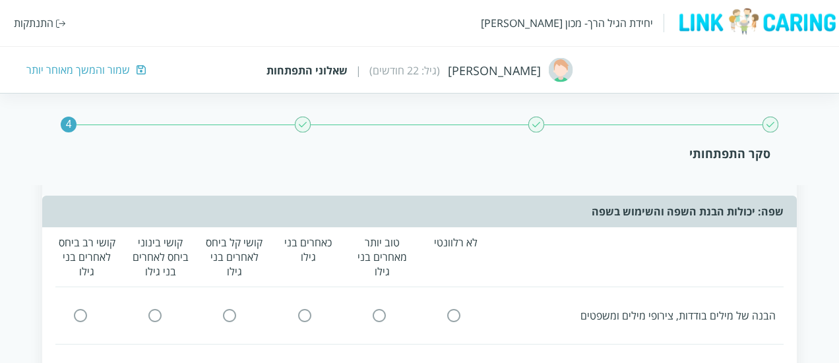
click at [299, 318] on input "radio" at bounding box center [305, 316] width 12 height 14
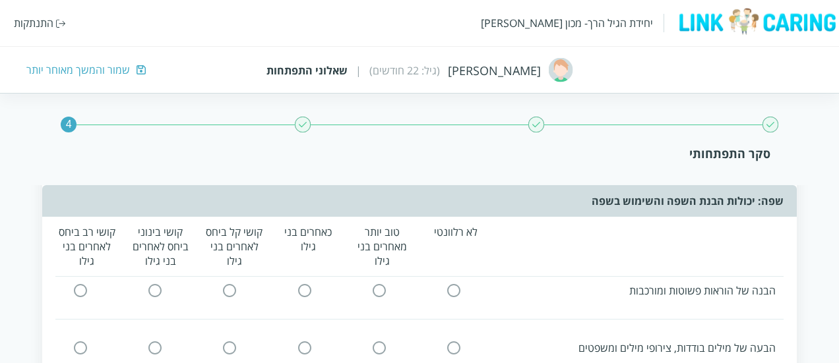
scroll to position [1140, 0]
click at [306, 290] on input "radio" at bounding box center [305, 290] width 12 height 14
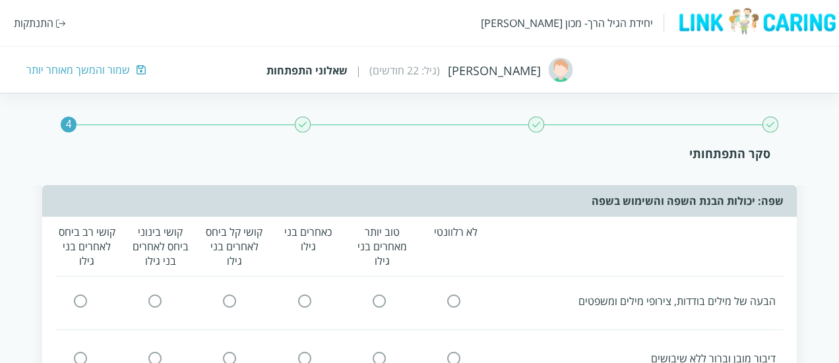
scroll to position [1187, 0]
click at [306, 293] on input "radio" at bounding box center [305, 300] width 12 height 14
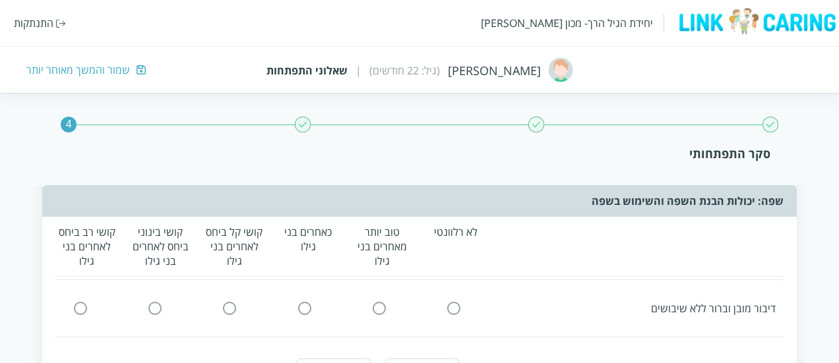
scroll to position [1237, 0]
click at [470, 321] on div "לא רלוונטי טוב יותר מאחרים בני גילו כאחרים בני גילו קושי קל ביחס לאחרים בני גיל…" at bounding box center [419, 290] width 755 height 488
click at [448, 301] on input "radio" at bounding box center [454, 308] width 12 height 14
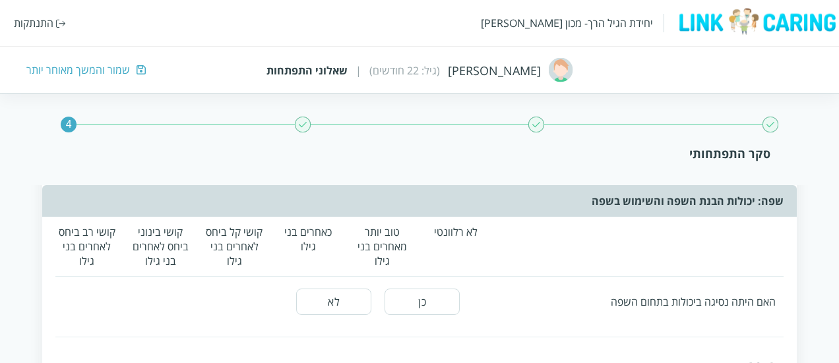
click at [359, 297] on button "לא" at bounding box center [333, 302] width 75 height 26
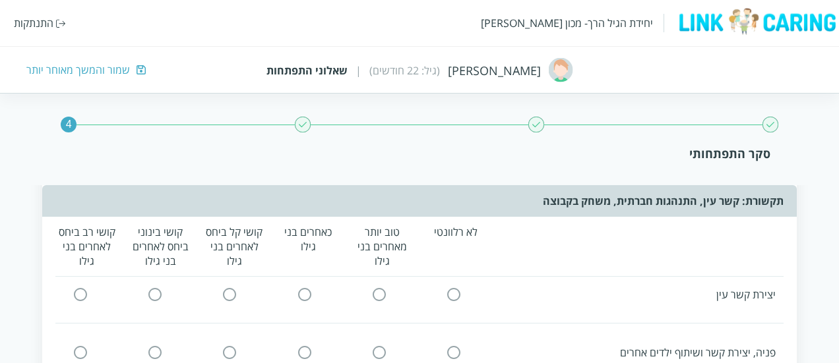
scroll to position [1605, 0]
click at [299, 294] on input "radio" at bounding box center [305, 301] width 12 height 14
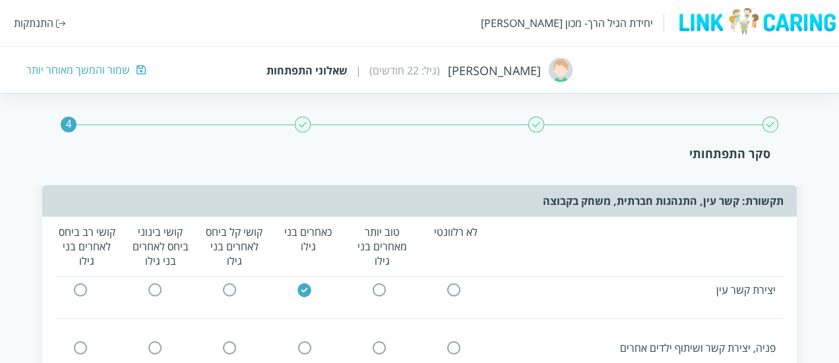
scroll to position [1629, 0]
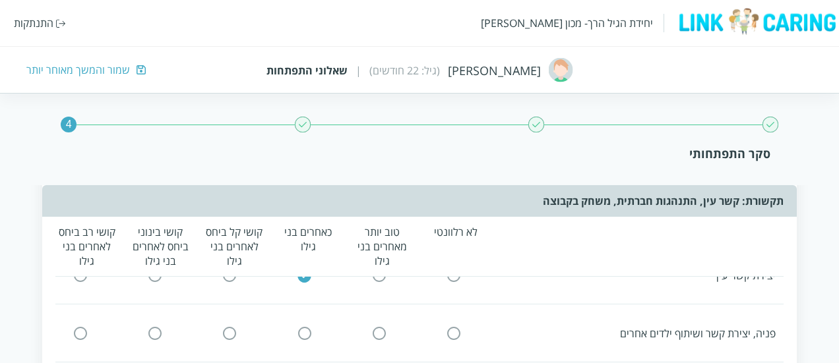
click at [308, 327] on input "radio" at bounding box center [305, 334] width 12 height 14
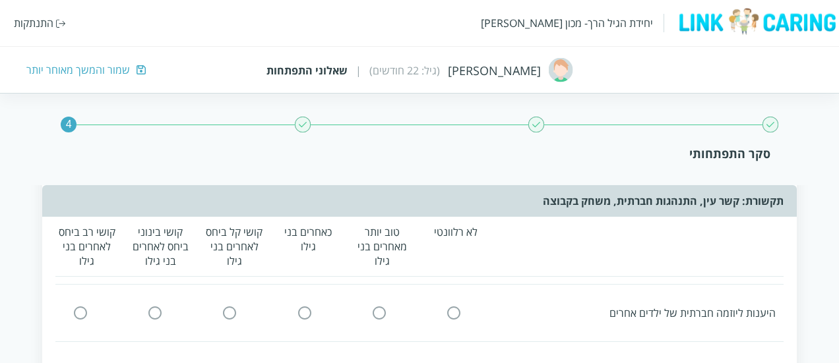
scroll to position [1712, 0]
click at [305, 301] on input "radio" at bounding box center [305, 308] width 12 height 14
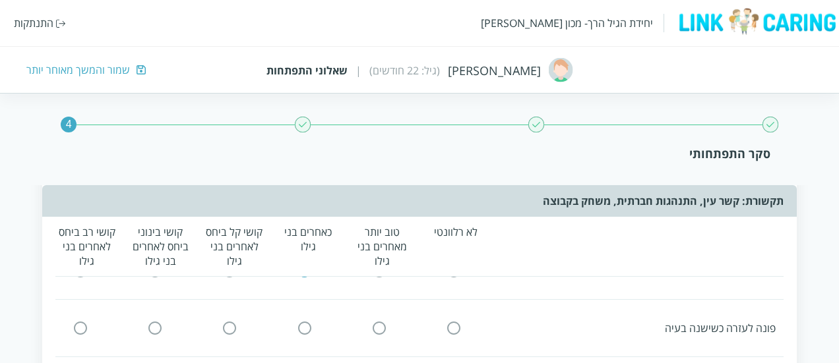
click at [310, 322] on input "radio" at bounding box center [305, 329] width 12 height 14
click at [350, 319] on button "לא" at bounding box center [333, 324] width 75 height 26
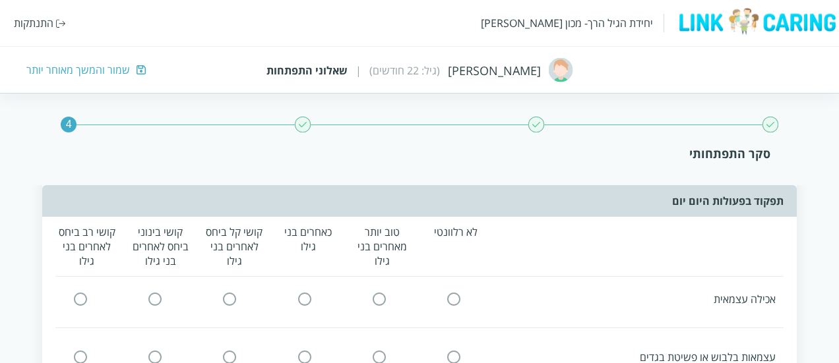
scroll to position [2137, 0]
click at [301, 297] on input "radio" at bounding box center [305, 302] width 12 height 14
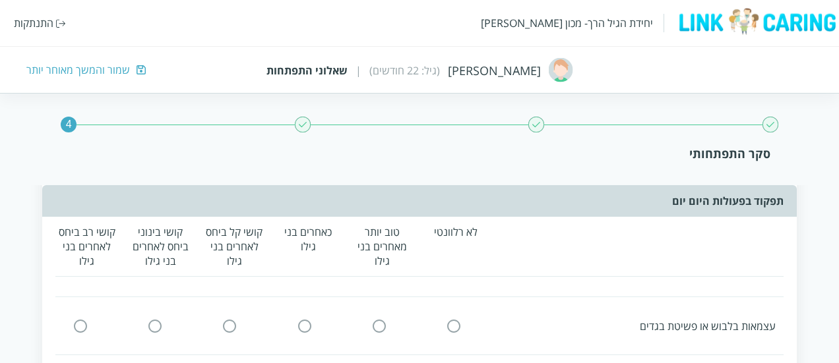
scroll to position [2170, 0]
click at [455, 319] on input "radio" at bounding box center [454, 326] width 12 height 14
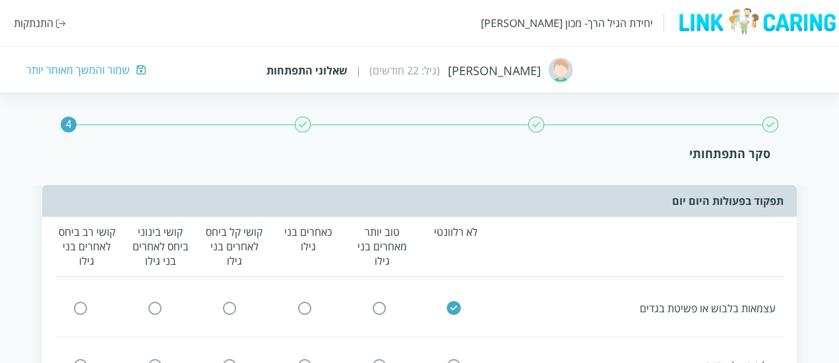
scroll to position [2234, 0]
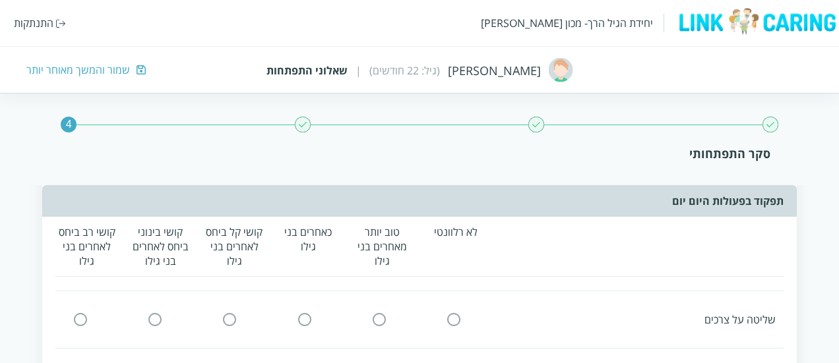
click at [454, 313] on input "radio" at bounding box center [454, 320] width 12 height 14
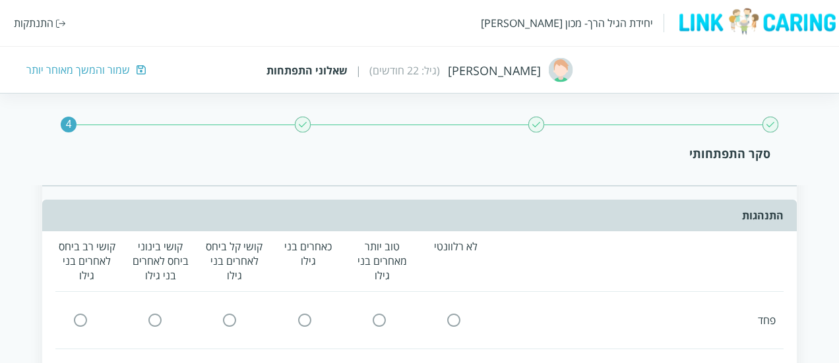
scroll to position [2522, 0]
click at [288, 321] on div "פחד" at bounding box center [415, 322] width 737 height 30
click at [307, 315] on input "radio" at bounding box center [305, 322] width 12 height 14
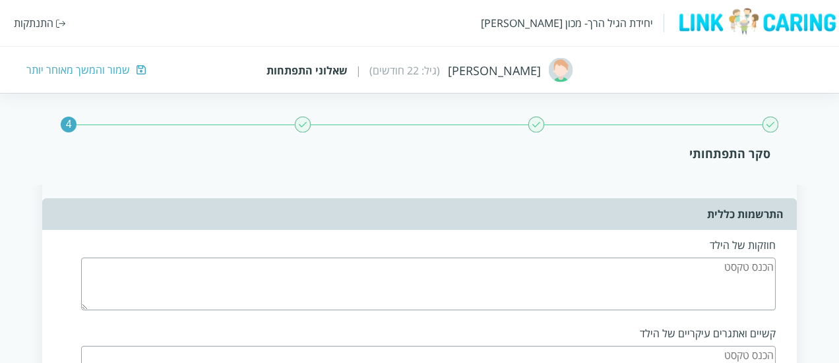
scroll to position [3117, 0]
click at [749, 274] on textarea at bounding box center [428, 283] width 695 height 53
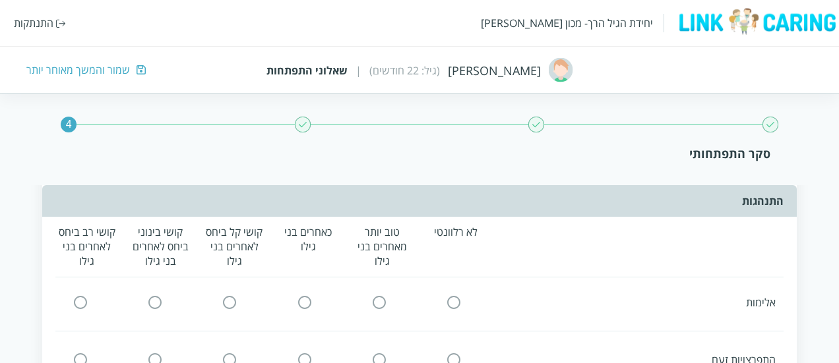
scroll to position [2602, 0]
click at [456, 293] on input "radio" at bounding box center [454, 300] width 12 height 14
click at [454, 351] on input "radio" at bounding box center [454, 358] width 12 height 14
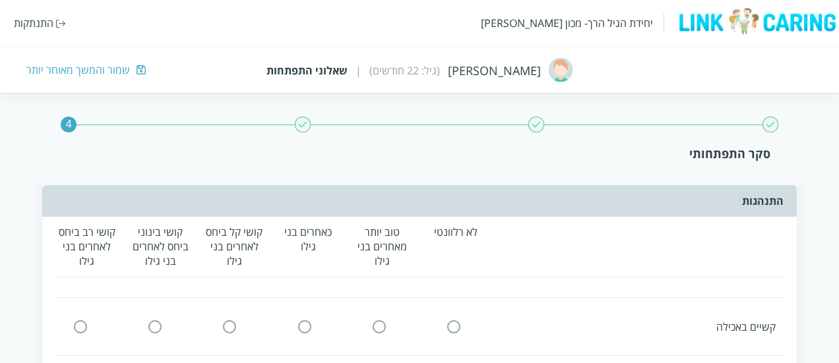
scroll to position [2701, 0]
click at [455, 311] on input "radio" at bounding box center [454, 316] width 12 height 14
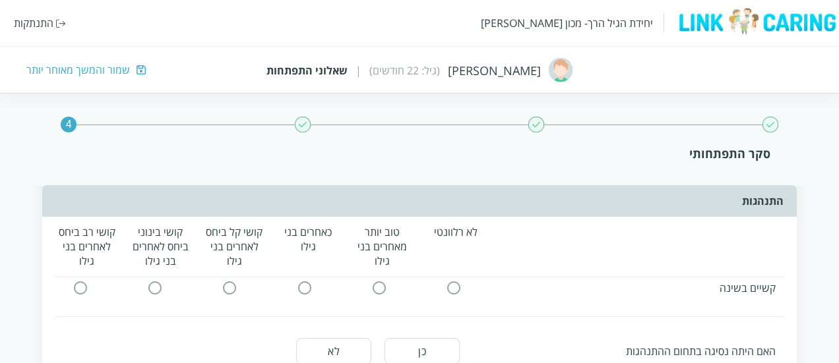
click at [455, 285] on input "radio" at bounding box center [454, 288] width 12 height 14
click at [350, 338] on button "לא" at bounding box center [333, 351] width 75 height 26
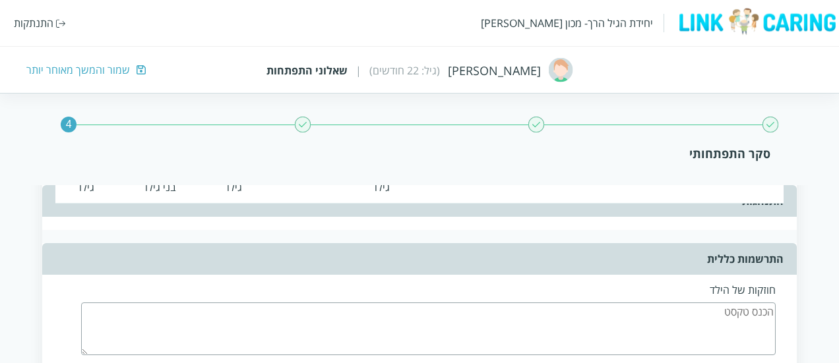
scroll to position [3078, 0]
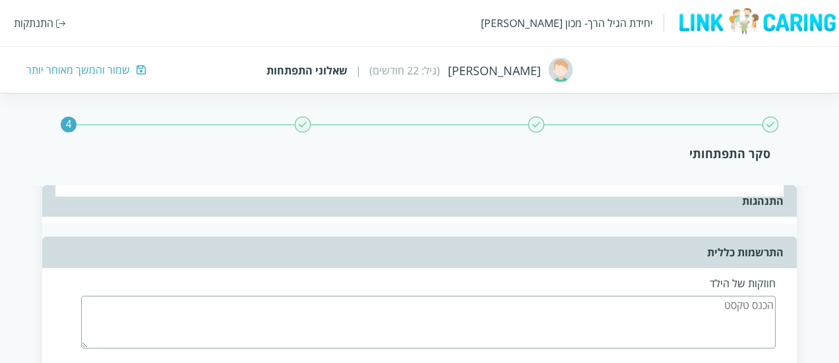
click at [674, 310] on textarea at bounding box center [428, 322] width 695 height 53
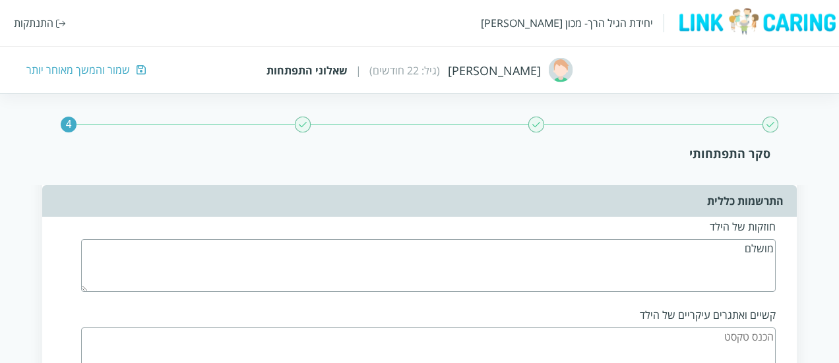
scroll to position [3151, 0]
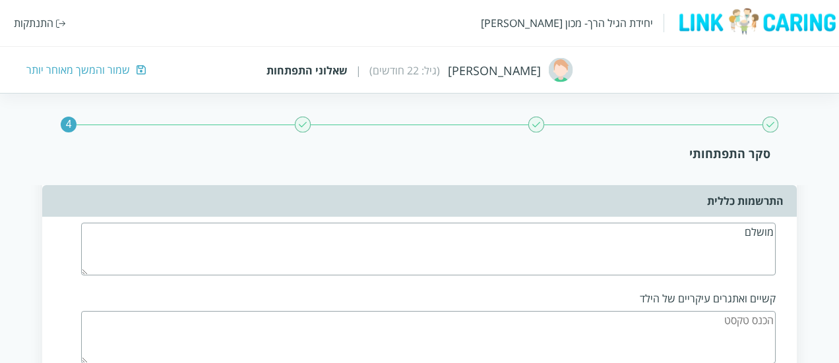
type textarea "מושלם"
click at [663, 315] on textarea at bounding box center [428, 337] width 695 height 53
type textarea "קשה לו"
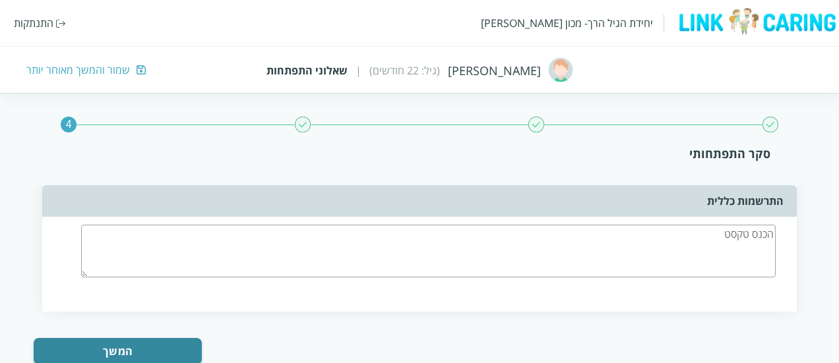
scroll to position [3351, 0]
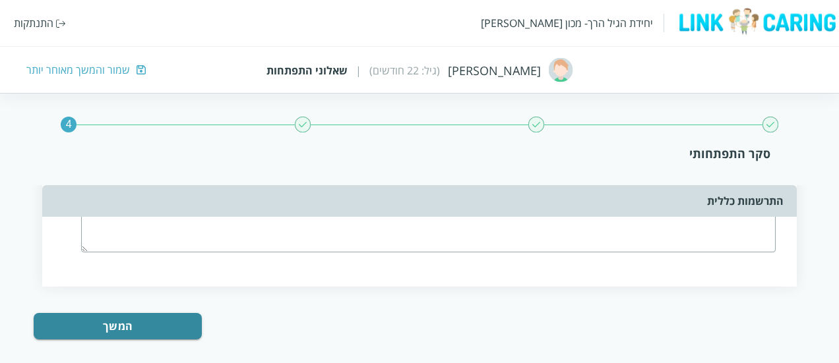
click at [172, 313] on button "המשך" at bounding box center [118, 326] width 168 height 26
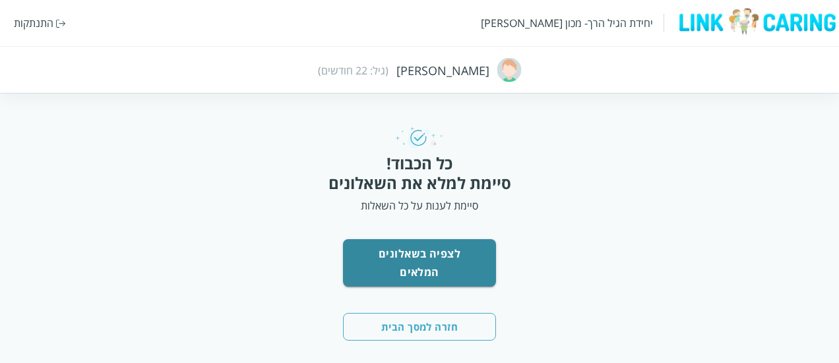
click at [427, 275] on div "לצפיה בשאלונים המלאים חזרה למסך הבית" at bounding box center [419, 290] width 153 height 102
click at [458, 257] on button "לצפיה בשאלונים המלאים" at bounding box center [419, 262] width 153 height 47
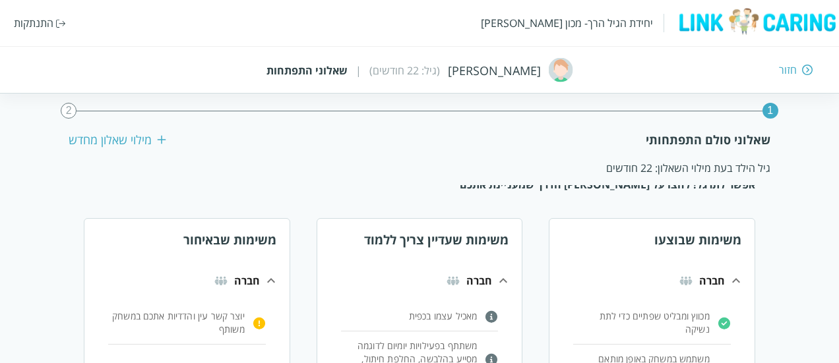
scroll to position [3, 0]
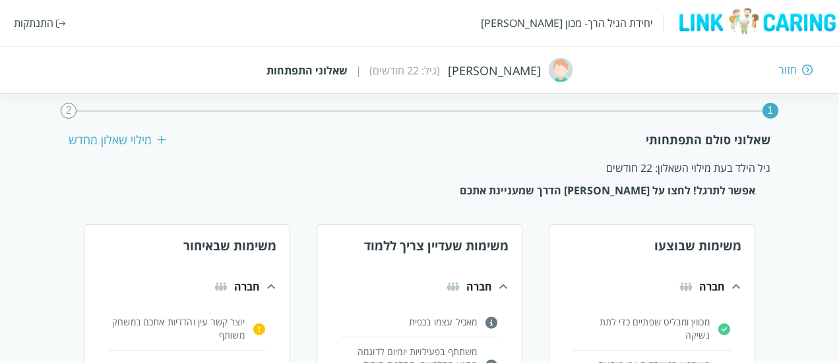
click at [573, 330] on p "יוצר קשר עין והדדיות אתכם במשחק משותף" at bounding box center [641, 329] width 137 height 26
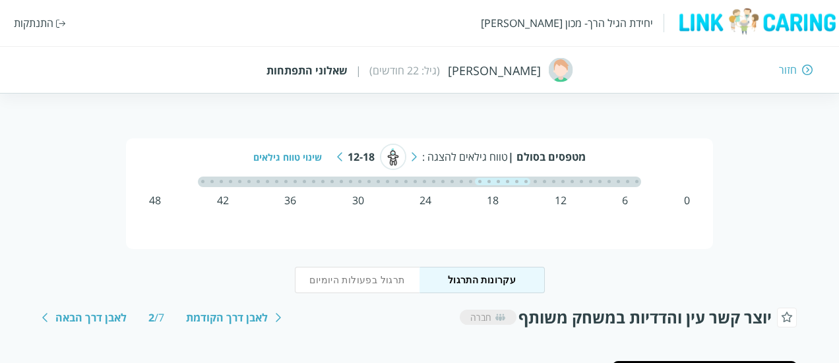
drag, startPoint x: 799, startPoint y: 78, endPoint x: 803, endPoint y: 72, distance: 7.7
click at [803, 72] on div "יחידת הגיל הרך- מכון ברנקו וייס התנתקות חזור שמעון בנשושן (גיל: 22 חודשים) | שא…" at bounding box center [419, 47] width 839 height 94
click at [803, 72] on img at bounding box center [807, 70] width 11 height 12
click at [780, 68] on div "חזור" at bounding box center [788, 70] width 18 height 15
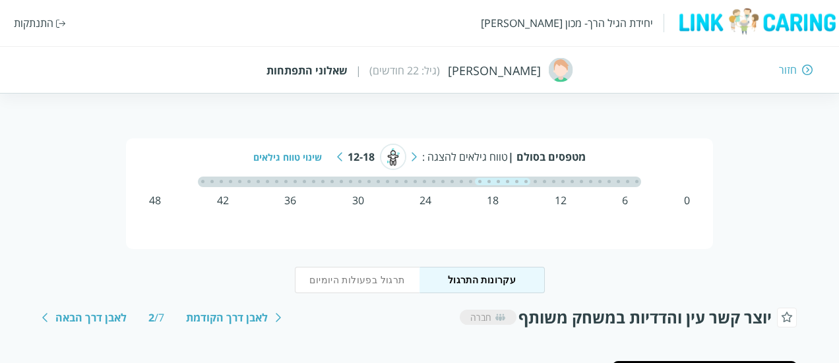
scroll to position [3, 0]
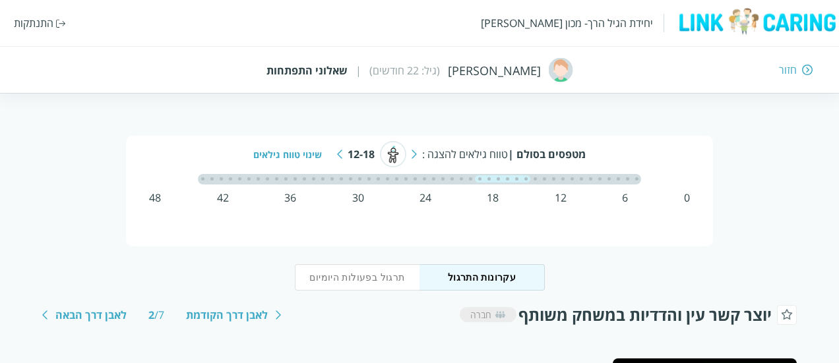
click at [792, 71] on div "חזור" at bounding box center [788, 70] width 18 height 15
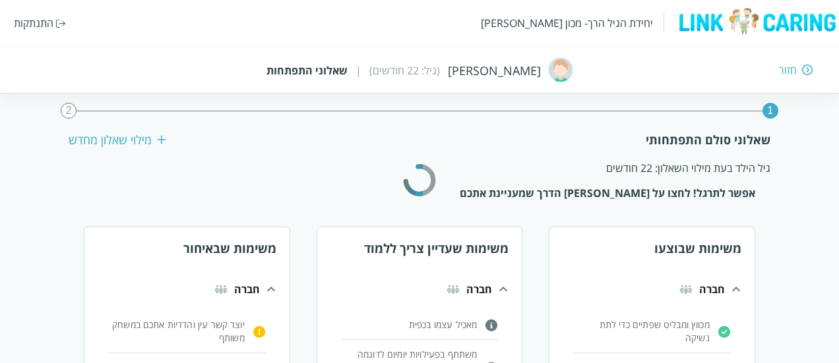
click at [790, 72] on div "חזור" at bounding box center [788, 70] width 18 height 15
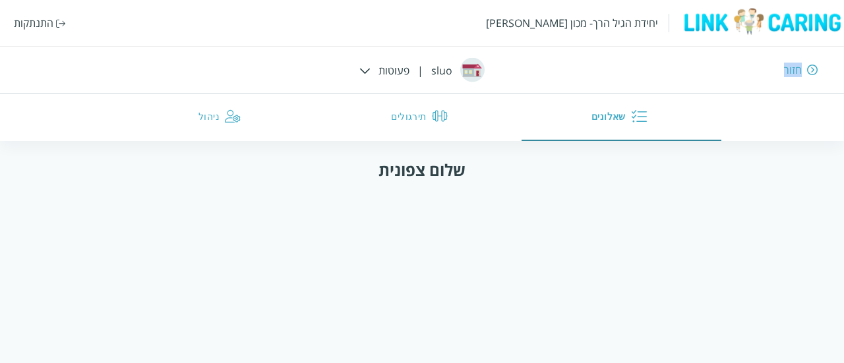
click at [790, 72] on div "חזור" at bounding box center [793, 70] width 18 height 15
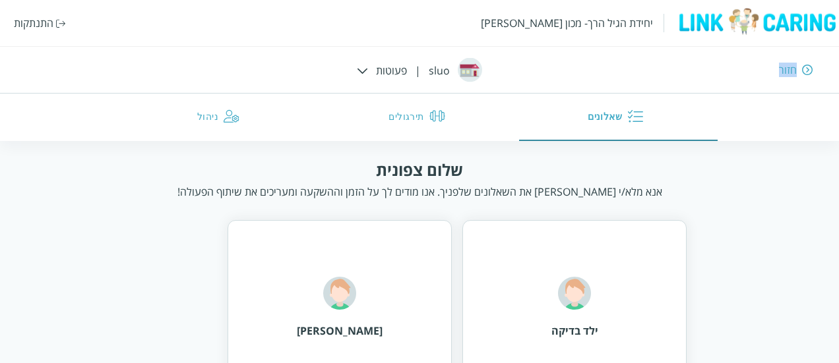
click at [431, 121] on img "button" at bounding box center [437, 116] width 16 height 16
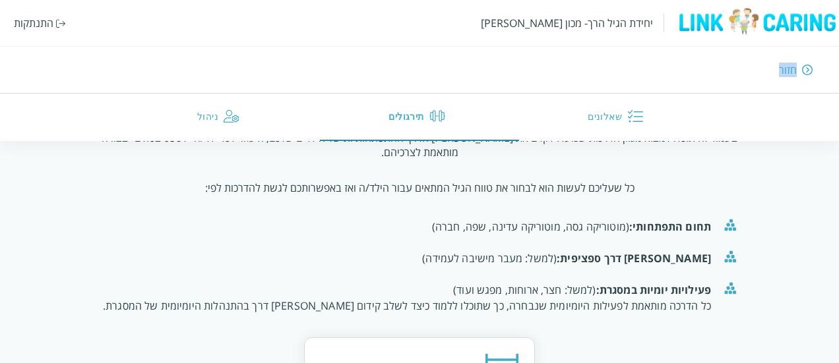
scroll to position [201, 0]
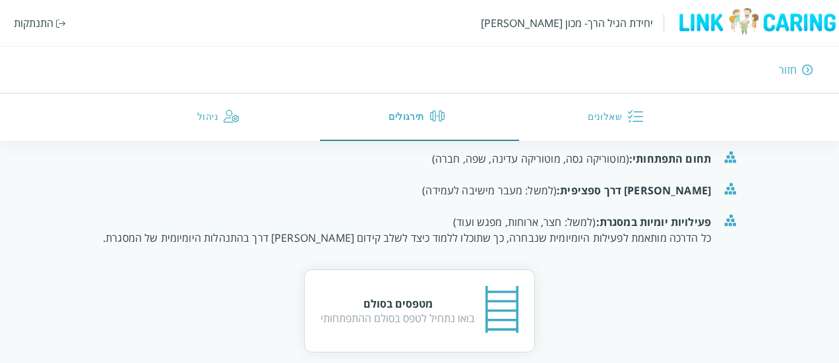
click at [466, 311] on div "בואו נתחיל לטפס בסולם ההתפתחותי" at bounding box center [398, 318] width 154 height 15
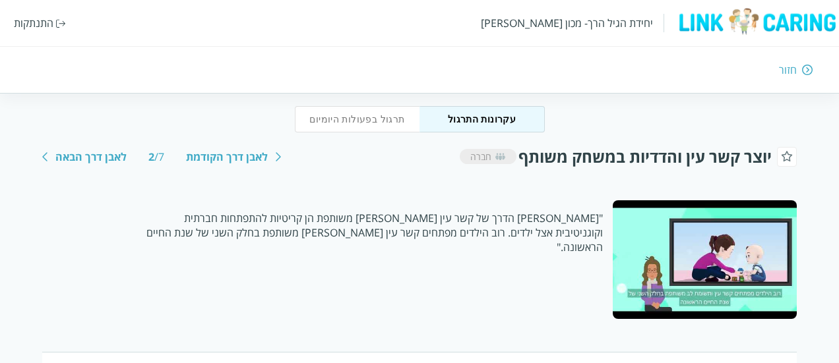
scroll to position [164, 0]
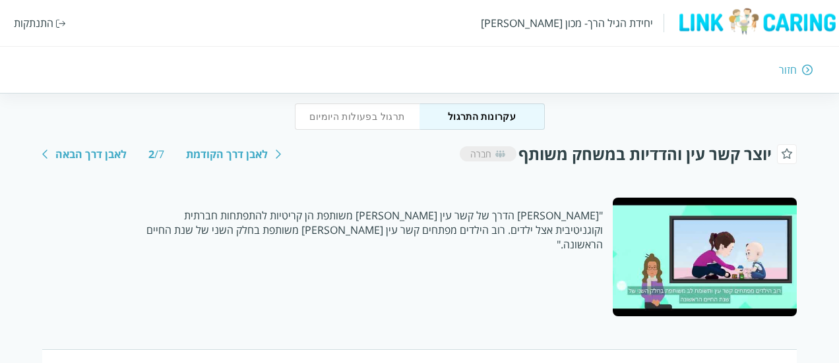
click at [229, 152] on div "לאבן דרך הקודמת" at bounding box center [227, 154] width 82 height 15
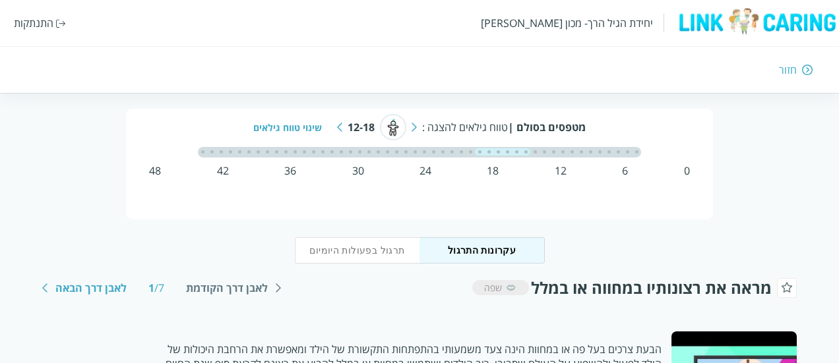
scroll to position [21, 0]
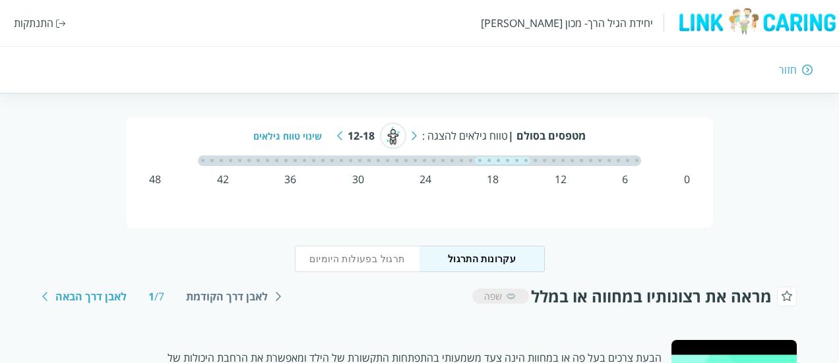
click at [507, 156] on div at bounding box center [502, 161] width 55 height 11
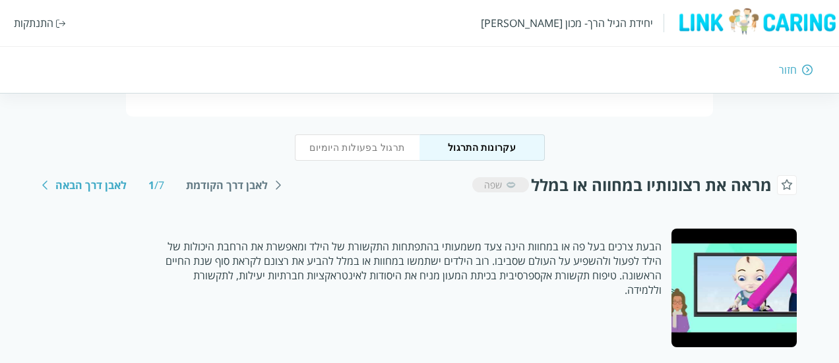
scroll to position [140, 0]
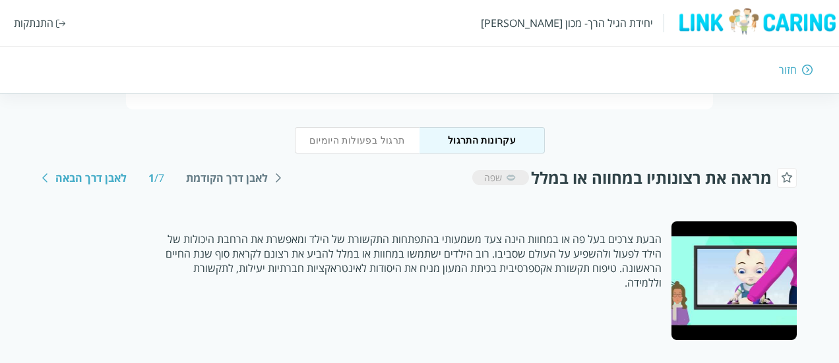
click at [55, 175] on div "לאבן דרך הבאה" at bounding box center [90, 178] width 71 height 15
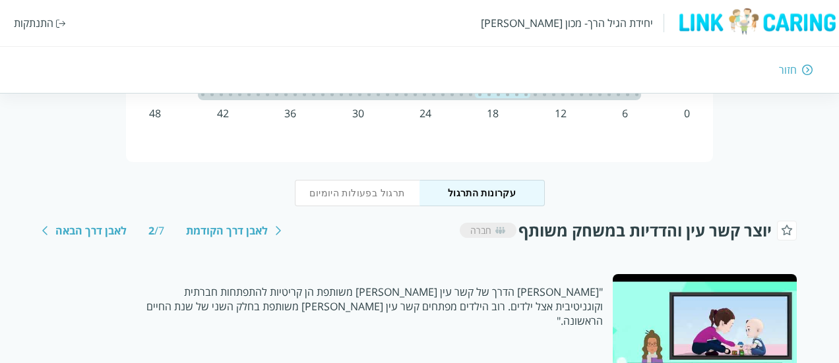
scroll to position [46, 0]
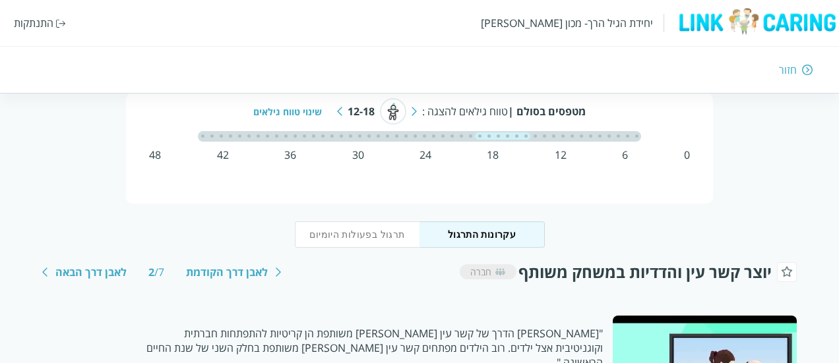
click at [801, 71] on div "חזור" at bounding box center [608, 70] width 410 height 15
click at [800, 73] on div "חזור" at bounding box center [608, 70] width 410 height 15
click at [806, 68] on img at bounding box center [807, 70] width 11 height 12
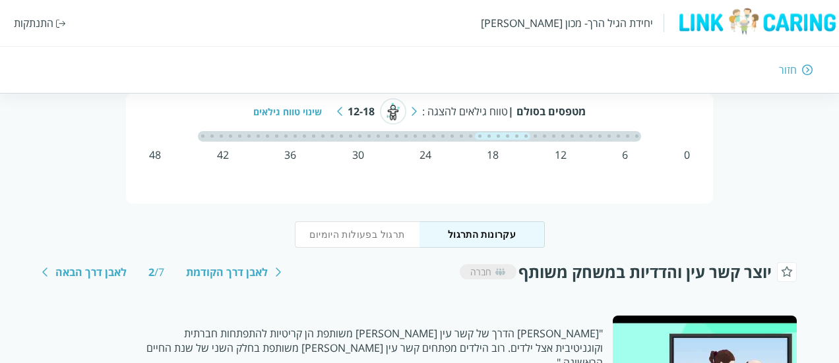
click at [806, 68] on img at bounding box center [807, 70] width 11 height 12
click at [806, 67] on img at bounding box center [807, 70] width 11 height 12
click at [801, 69] on div "חזור" at bounding box center [608, 70] width 410 height 15
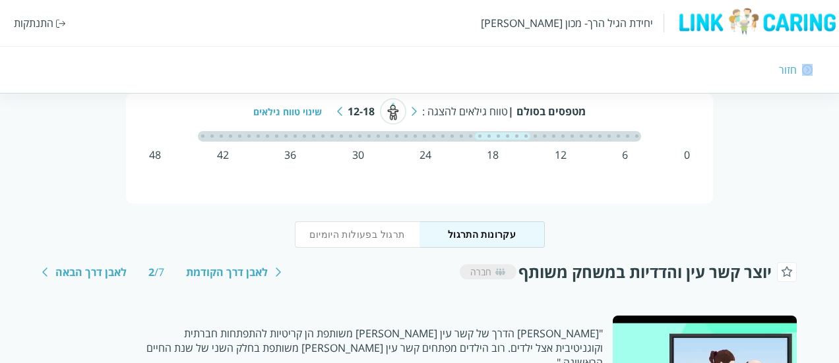
click at [805, 69] on img at bounding box center [807, 70] width 11 height 12
click at [810, 76] on div "חזור" at bounding box center [608, 70] width 410 height 15
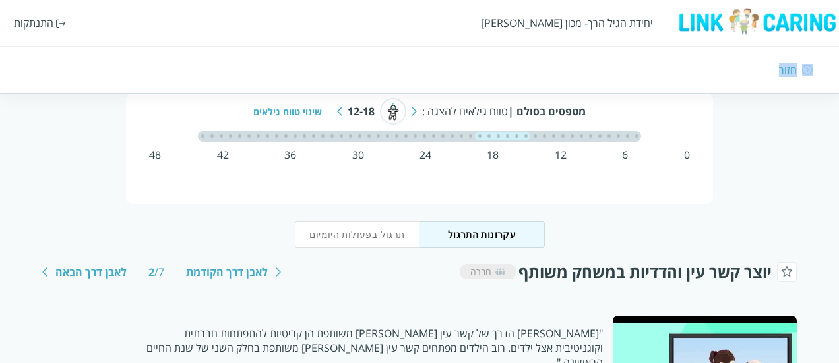
click at [810, 76] on div "חזור" at bounding box center [608, 70] width 410 height 15
drag, startPoint x: 810, startPoint y: 76, endPoint x: 782, endPoint y: 70, distance: 28.3
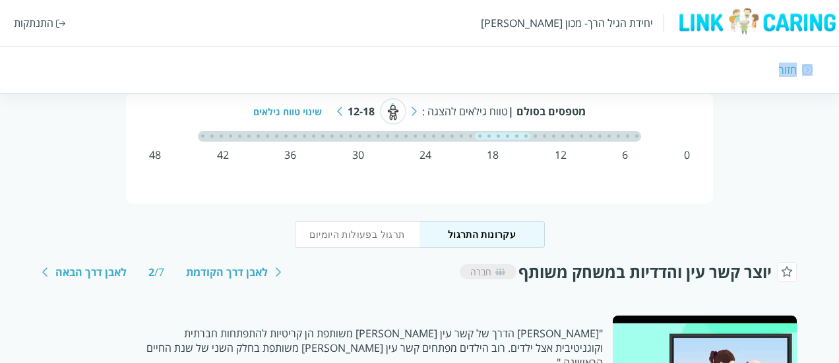
click at [782, 70] on div "חזור" at bounding box center [608, 70] width 410 height 15
click at [782, 70] on div "חזור" at bounding box center [788, 70] width 18 height 15
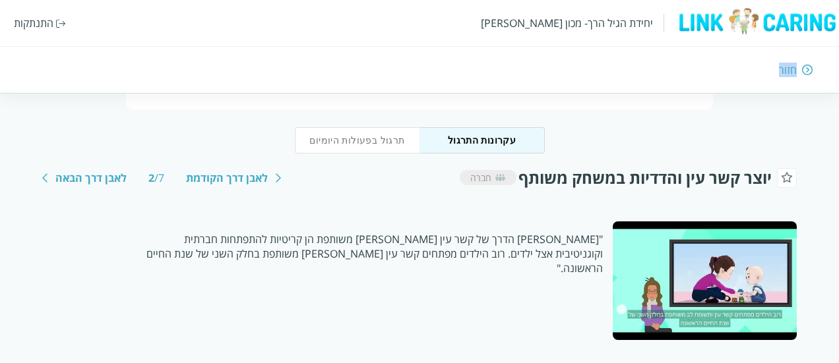
click at [782, 70] on div "חזור" at bounding box center [788, 70] width 18 height 15
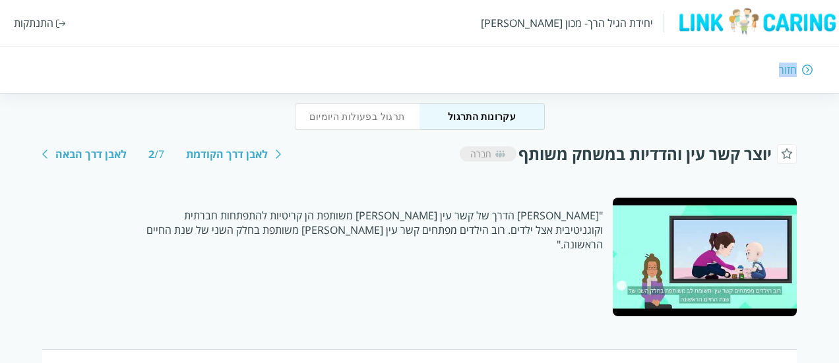
click at [782, 70] on div "חזור" at bounding box center [788, 70] width 18 height 15
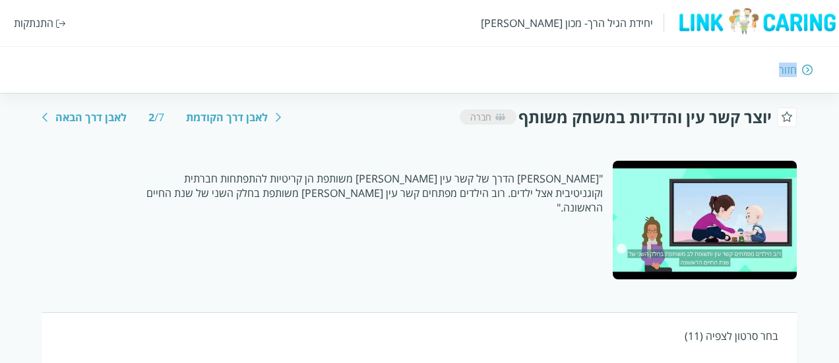
click at [782, 70] on div "חזור" at bounding box center [788, 70] width 18 height 15
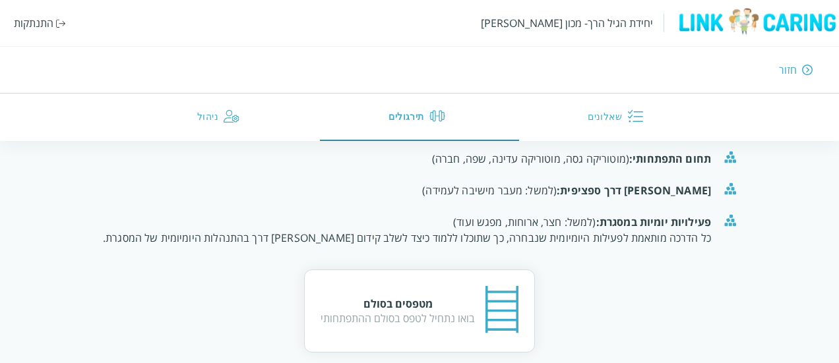
scroll to position [169, 0]
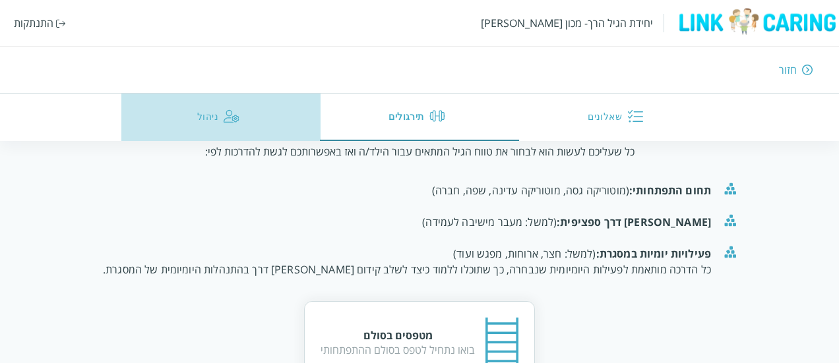
click at [214, 109] on button "ניהול" at bounding box center [220, 117] width 199 height 47
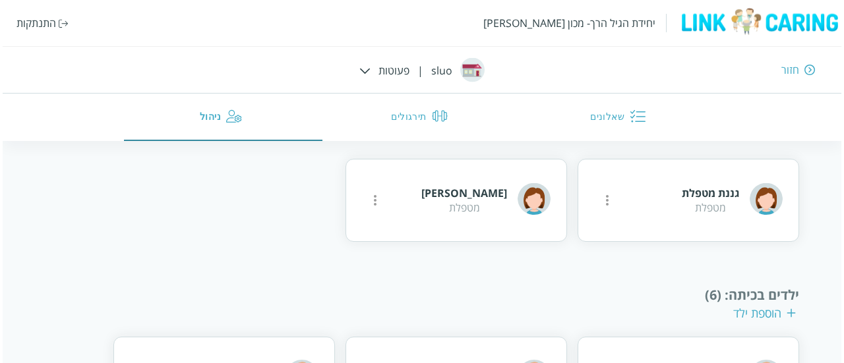
scroll to position [160, 0]
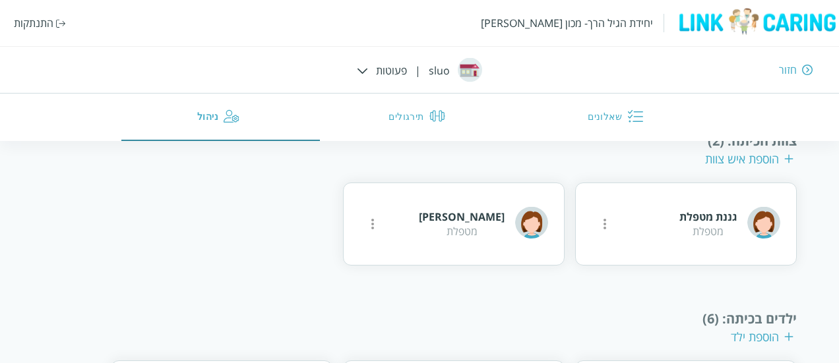
click at [378, 237] on div at bounding box center [372, 224] width 26 height 26
click at [597, 228] on icon "more" at bounding box center [605, 224] width 16 height 16
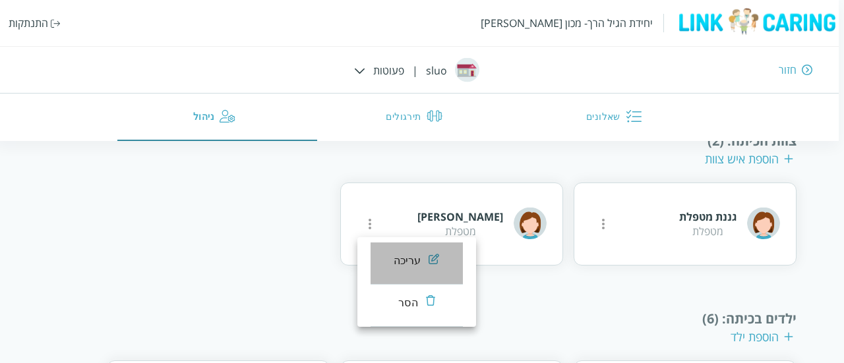
click at [408, 261] on div "עריכה" at bounding box center [408, 261] width 28 height 16
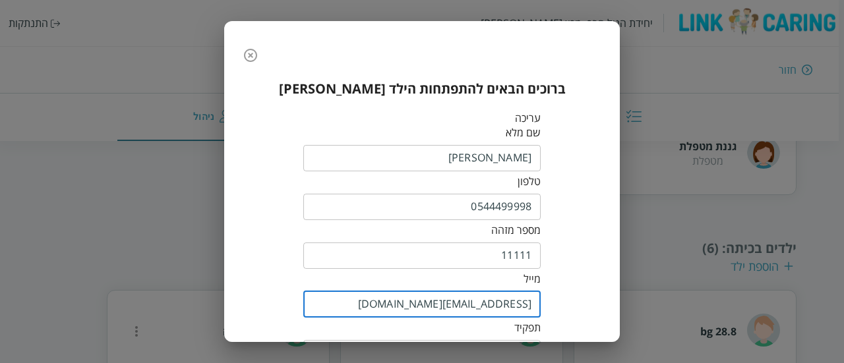
drag, startPoint x: 480, startPoint y: 307, endPoint x: 551, endPoint y: 305, distance: 71.9
click at [551, 305] on div "ברוכים הבאים להתפתחות הילד ישראל עריכה שם מלא ​ טלפון 0544499998 ​ מספר מזהה 11…" at bounding box center [421, 293] width 369 height 449
type input "ronim1235@yopmail.com"
click at [516, 214] on input "0544499998" at bounding box center [421, 207] width 237 height 26
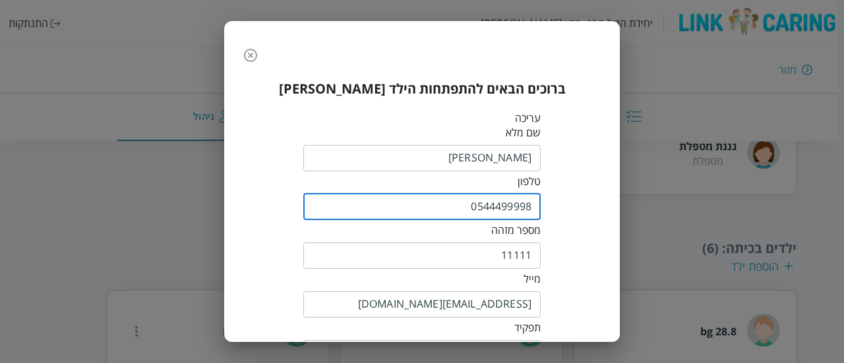
click at [516, 214] on input "0544499998" at bounding box center [421, 207] width 237 height 26
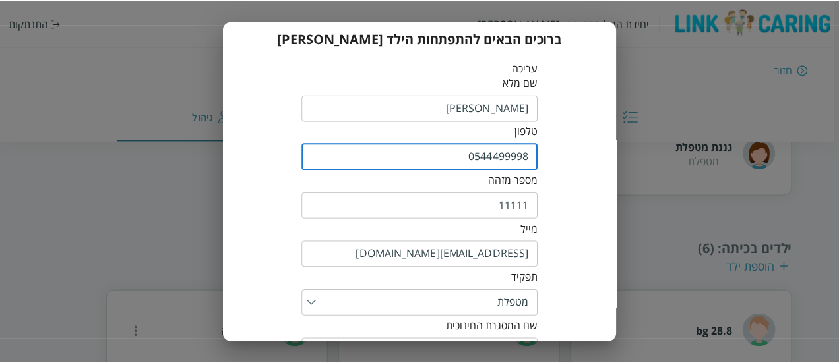
scroll to position [154, 0]
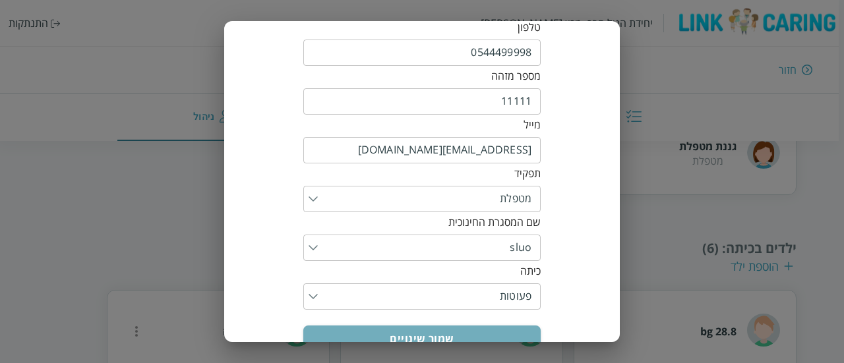
click at [491, 337] on button "שמור שינויים" at bounding box center [421, 339] width 237 height 26
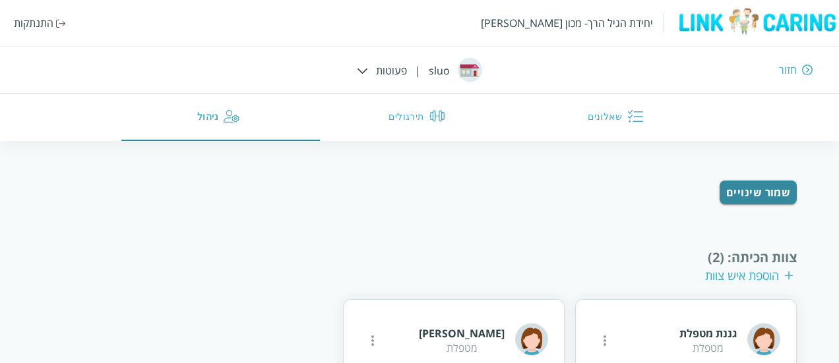
scroll to position [67, 0]
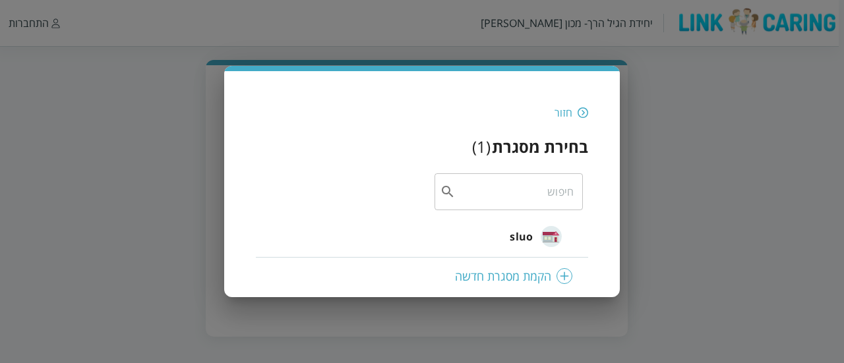
click at [570, 119] on div "חזור" at bounding box center [564, 113] width 18 height 15
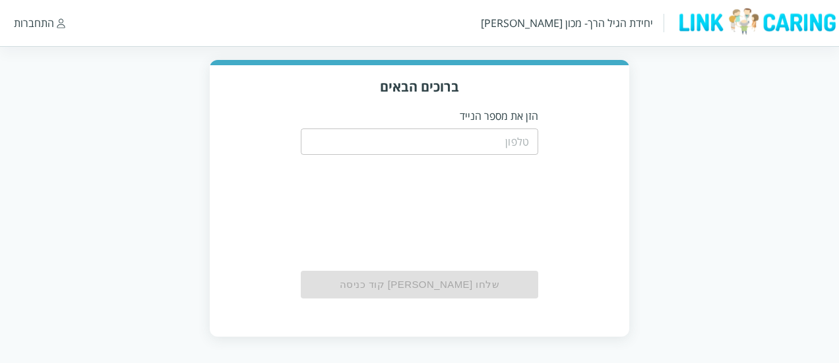
click at [514, 142] on input "tel" at bounding box center [419, 142] width 237 height 26
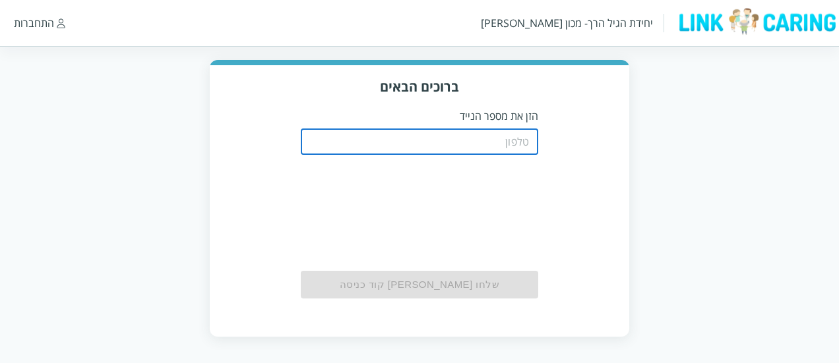
paste input "0544499998"
type input "0544499998"
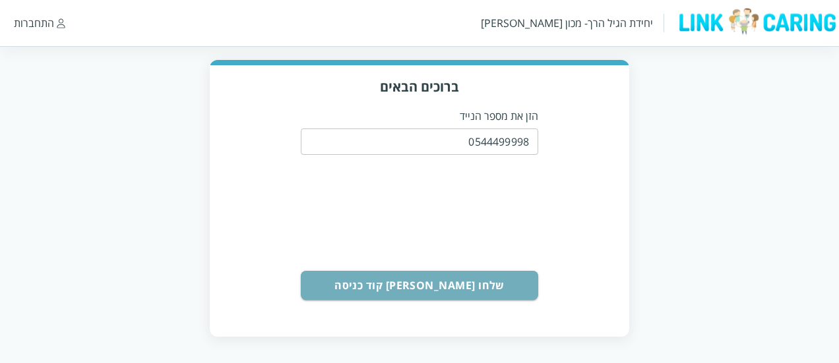
click at [460, 284] on button "שלחו [PERSON_NAME] קוד כניסה" at bounding box center [419, 285] width 237 height 29
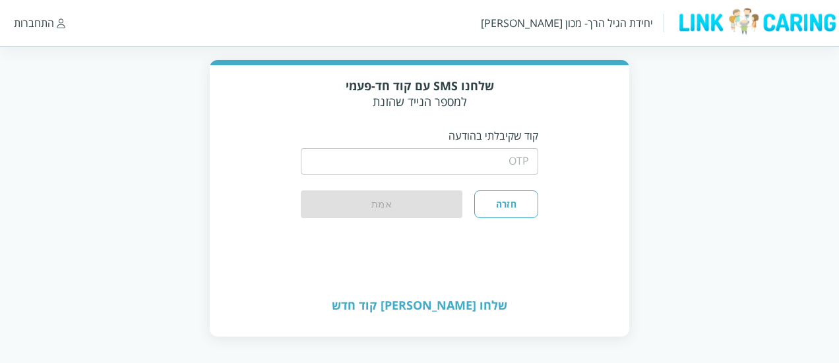
click at [485, 163] on input "string" at bounding box center [419, 161] width 237 height 26
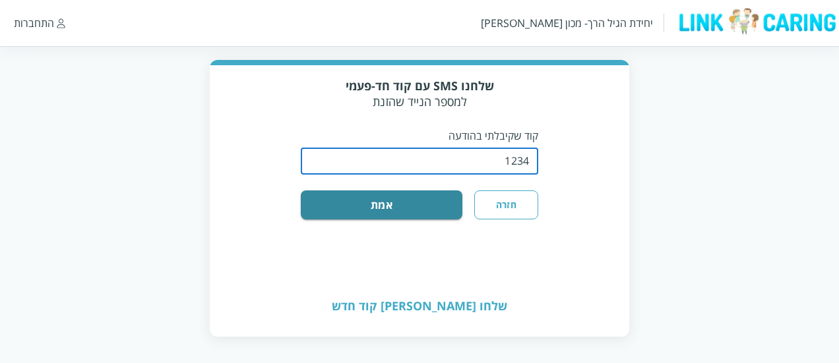
type input "1234"
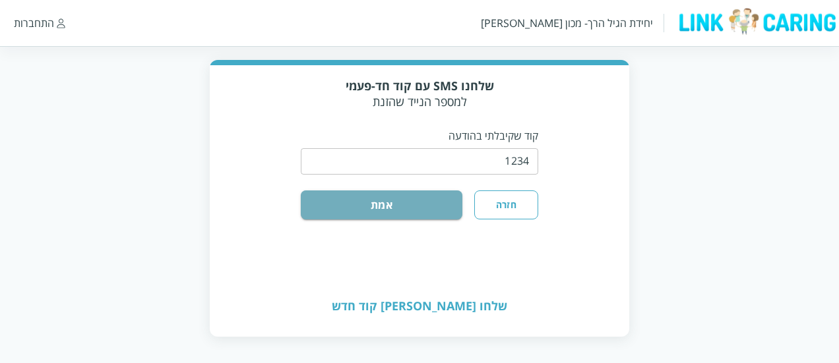
click at [433, 197] on button "אמת" at bounding box center [382, 205] width 162 height 29
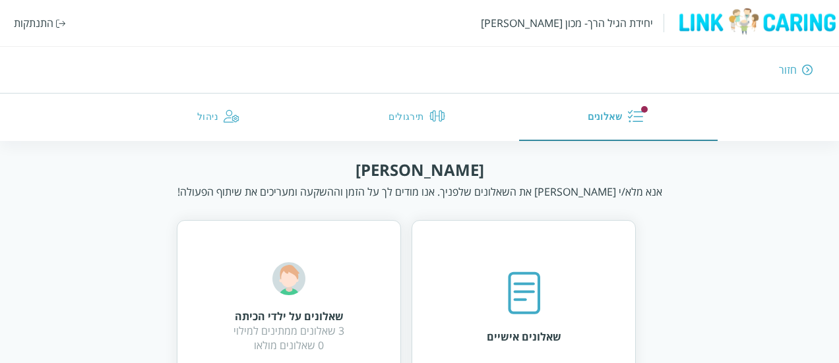
scroll to position [53, 0]
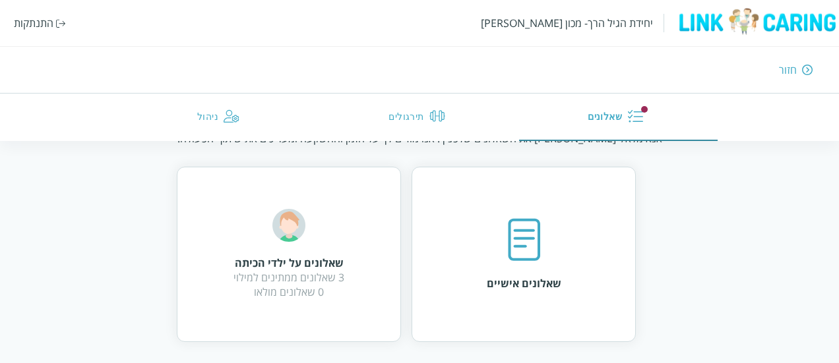
click at [466, 284] on div "שאלונים אישיים" at bounding box center [524, 254] width 224 height 175
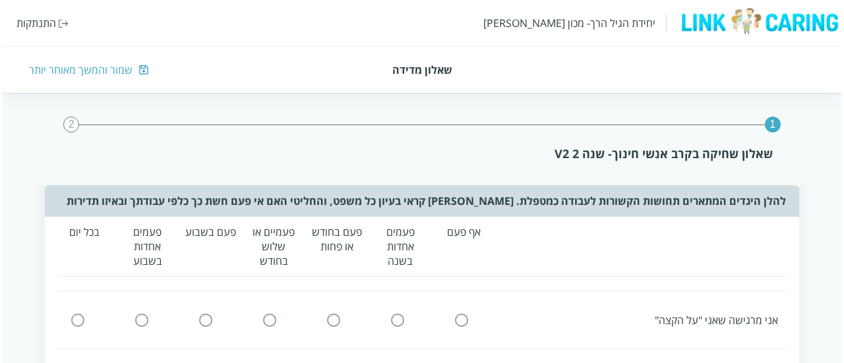
scroll to position [1063, 0]
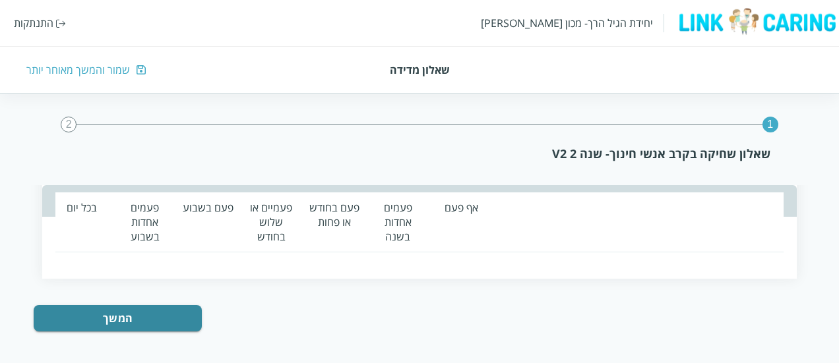
click at [62, 127] on div "2" at bounding box center [69, 125] width 16 height 16
click at [46, 27] on div "התנתקות" at bounding box center [34, 23] width 40 height 15
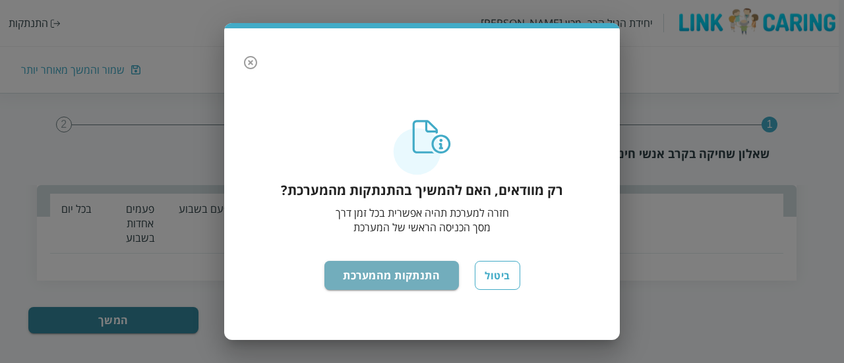
click at [405, 280] on button "התנתקות מהמערכת" at bounding box center [392, 275] width 135 height 29
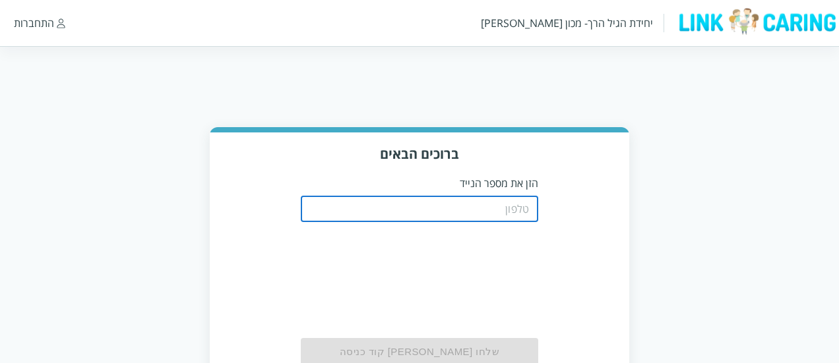
type input "0508805134"
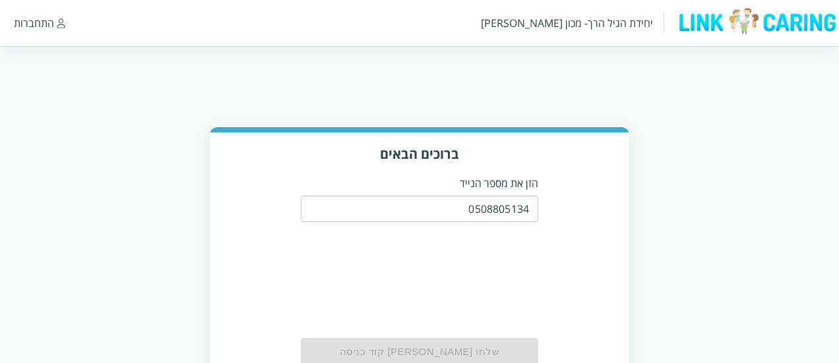
scroll to position [67, 0]
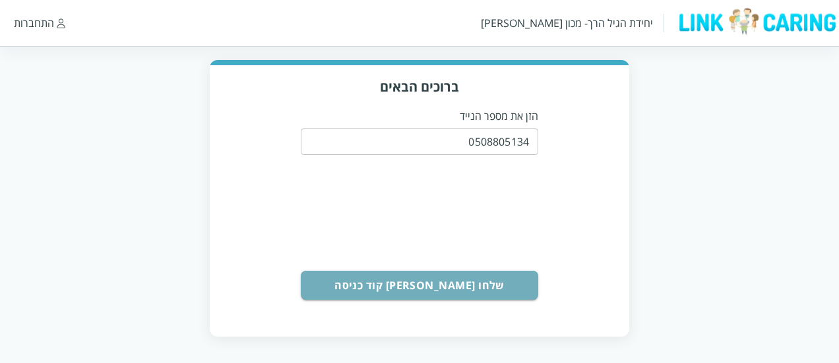
click at [484, 277] on button "שלחו [PERSON_NAME] קוד כניסה" at bounding box center [419, 285] width 237 height 29
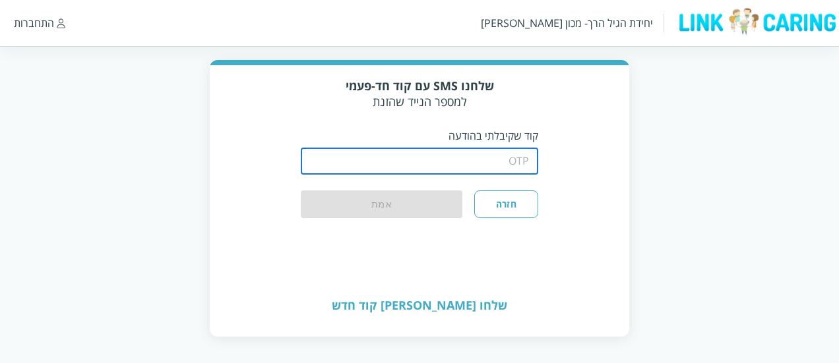
click at [518, 164] on input "string" at bounding box center [419, 161] width 237 height 26
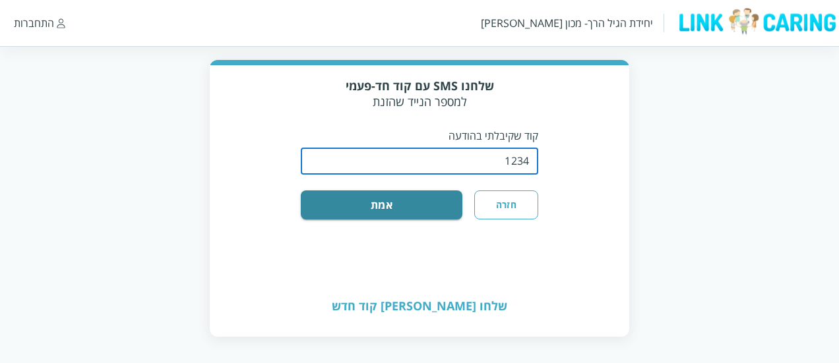
type input "1234"
click at [402, 198] on button "אמת" at bounding box center [382, 205] width 162 height 29
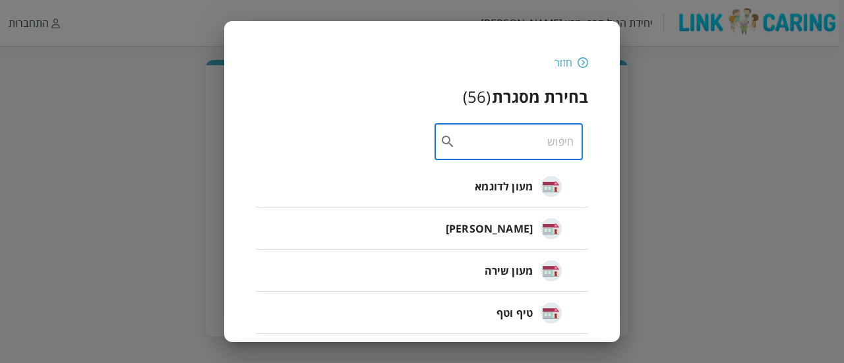
click at [551, 142] on input "text" at bounding box center [515, 141] width 118 height 37
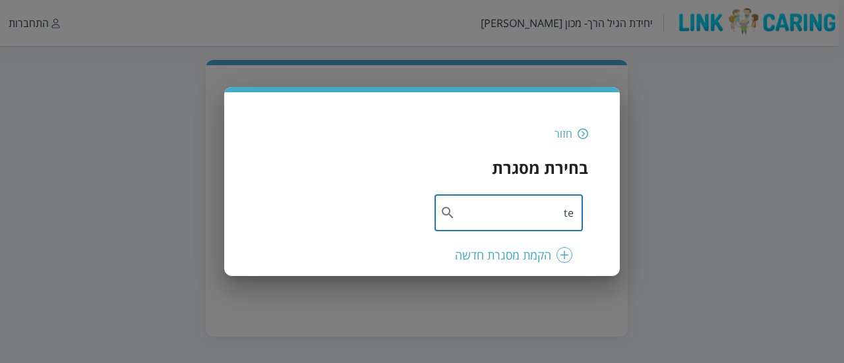
type input "t"
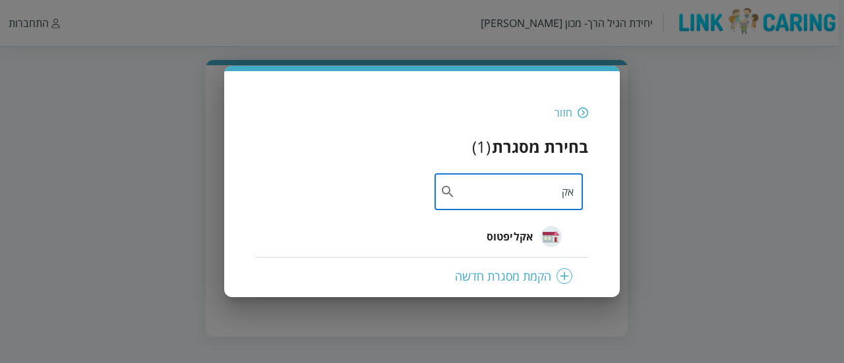
type input "אק"
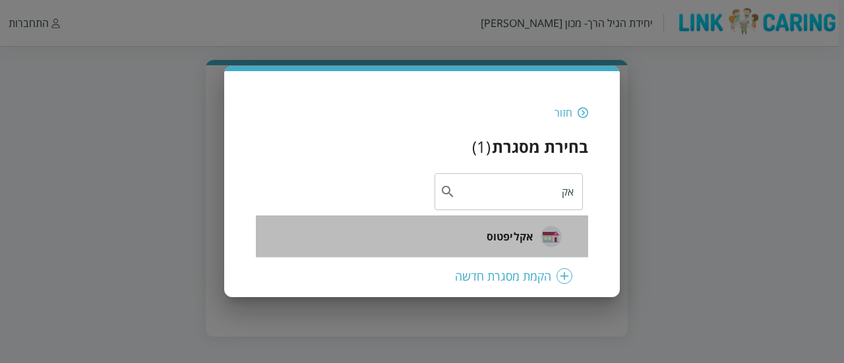
click at [499, 221] on div "אקליפטוס" at bounding box center [524, 236] width 75 height 33
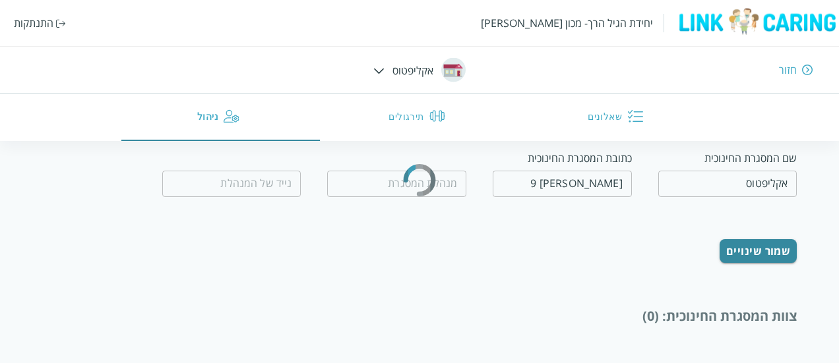
type input "[PERSON_NAME]"
type input "0526990968"
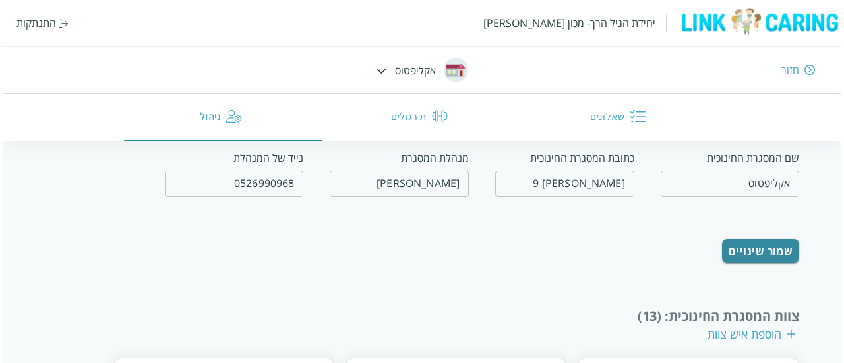
scroll to position [115, 0]
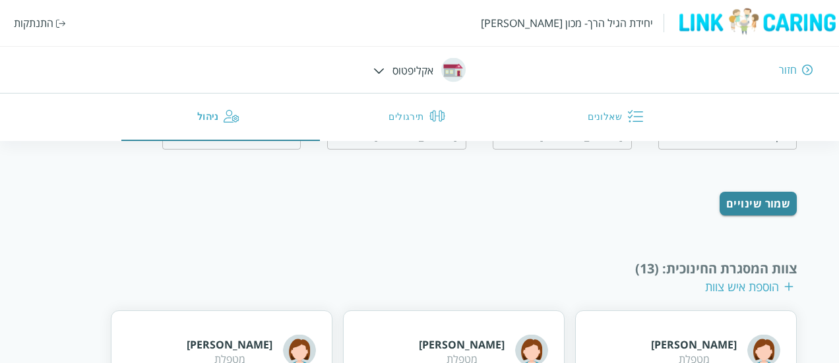
click at [383, 76] on div at bounding box center [378, 70] width 11 height 15
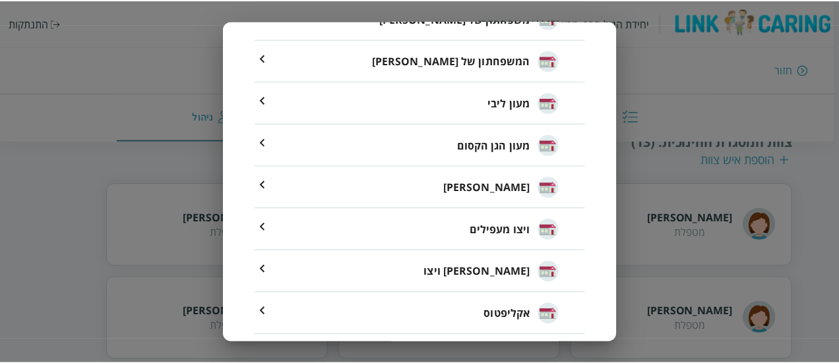
scroll to position [0, 0]
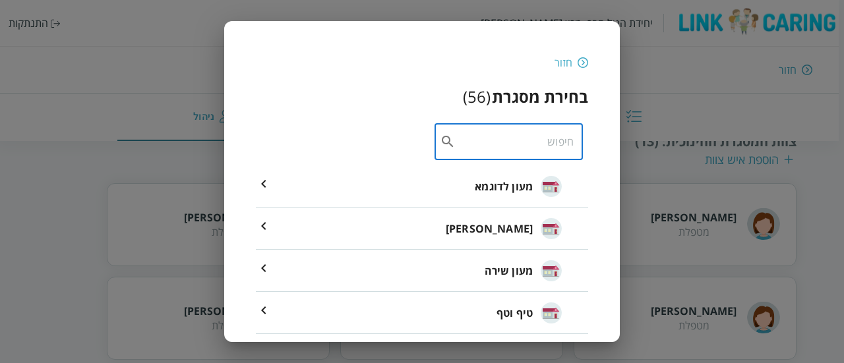
click at [511, 140] on input "text" at bounding box center [515, 141] width 118 height 37
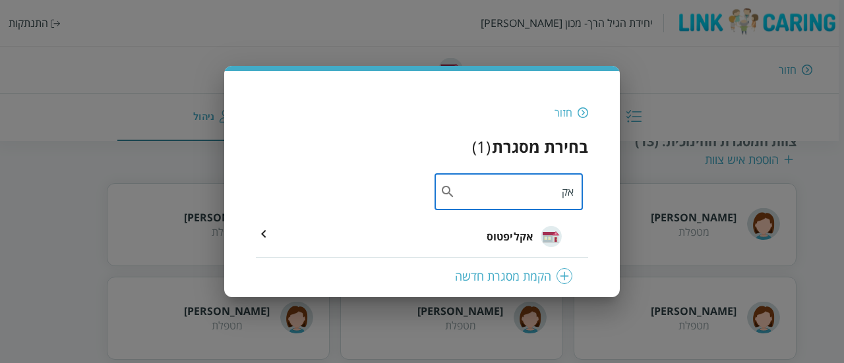
type input "אק"
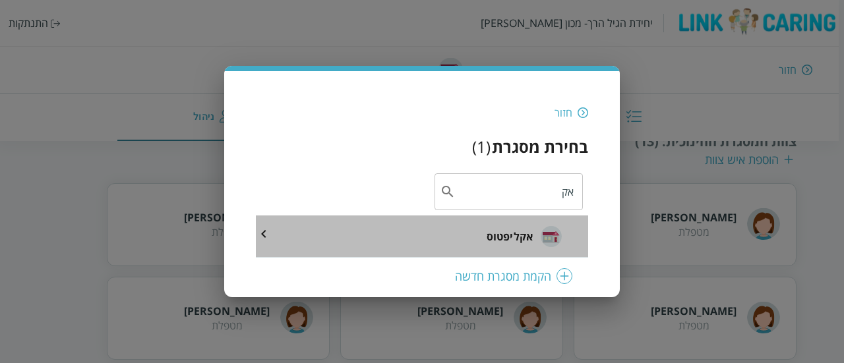
click at [512, 228] on div "אקליפטוס" at bounding box center [524, 236] width 75 height 33
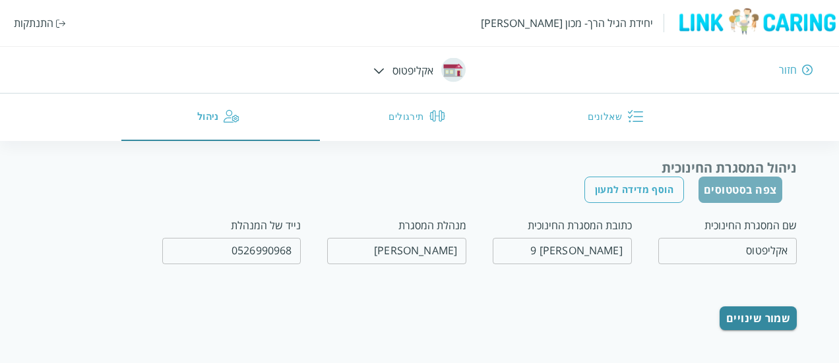
click at [724, 197] on button "צפה בסטטוסים" at bounding box center [741, 190] width 84 height 26
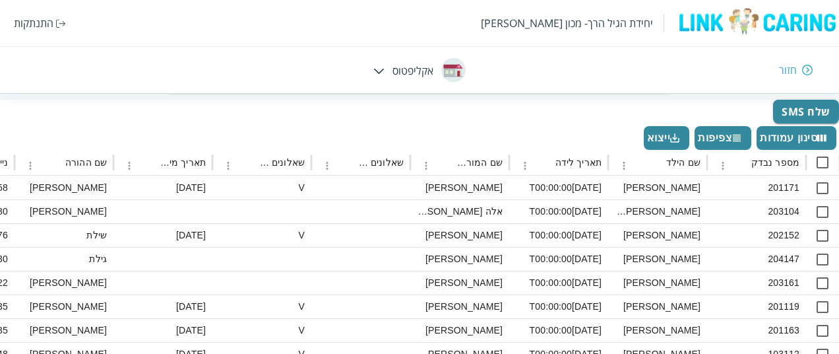
scroll to position [182, 0]
click at [792, 68] on div "חזור" at bounding box center [788, 70] width 18 height 15
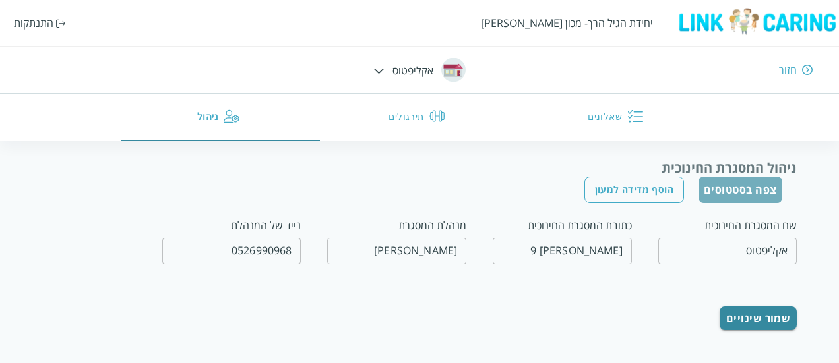
click at [766, 198] on button "צפה בסטטוסים" at bounding box center [741, 190] width 84 height 26
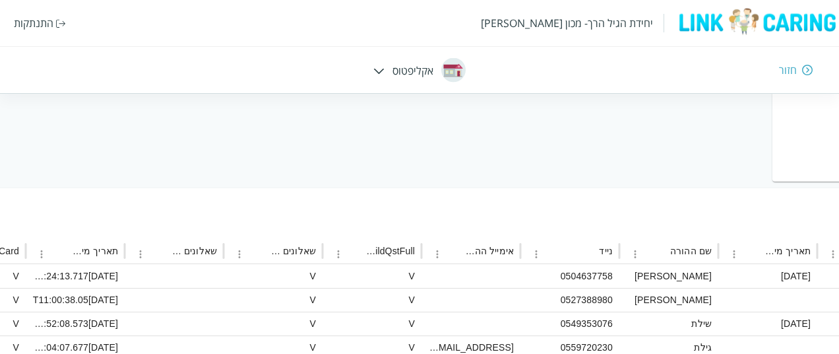
scroll to position [93, -881]
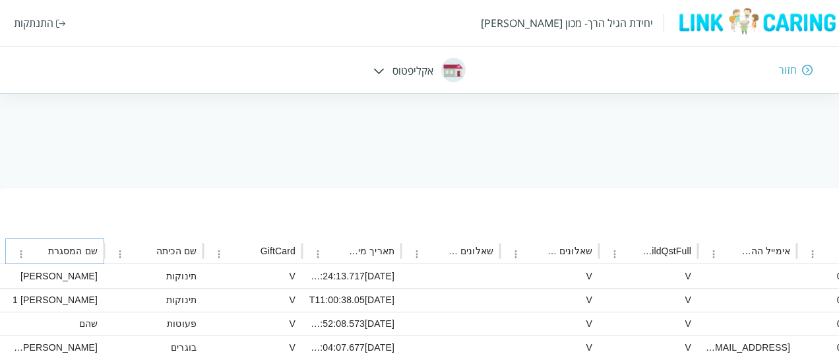
click at [17, 250] on icon "שם המסגרת column menu" at bounding box center [21, 254] width 12 height 12
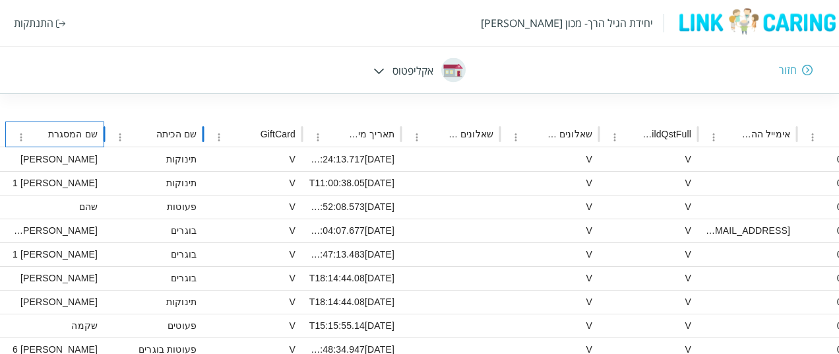
scroll to position [210, -881]
click at [28, 137] on button "שם המסגרת column menu" at bounding box center [21, 136] width 18 height 18
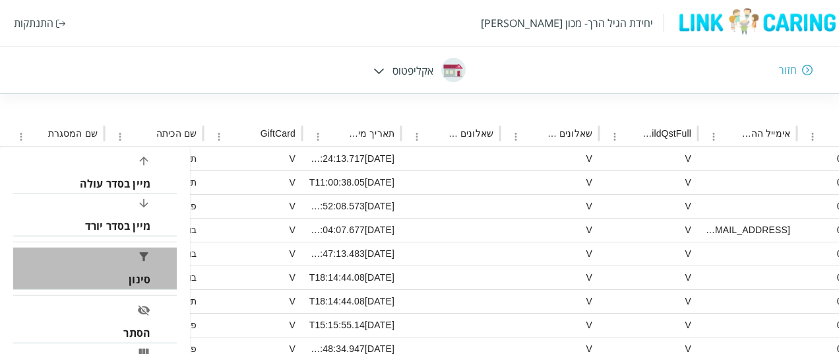
click at [113, 261] on li "סינון" at bounding box center [95, 268] width 164 height 42
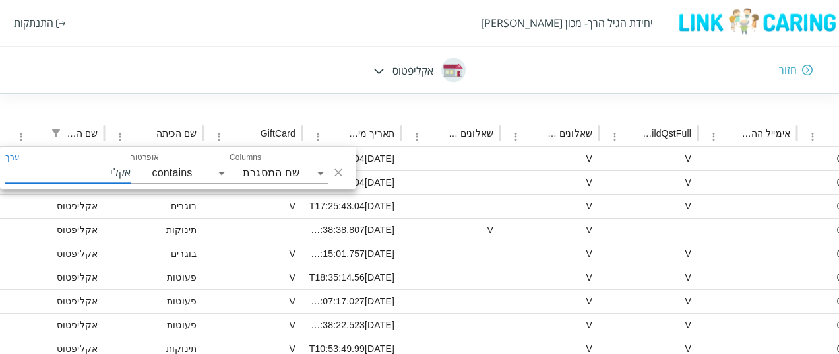
type input "אקלי"
click at [108, 248] on div "בוגרים" at bounding box center [153, 253] width 99 height 24
checkbox input "true"
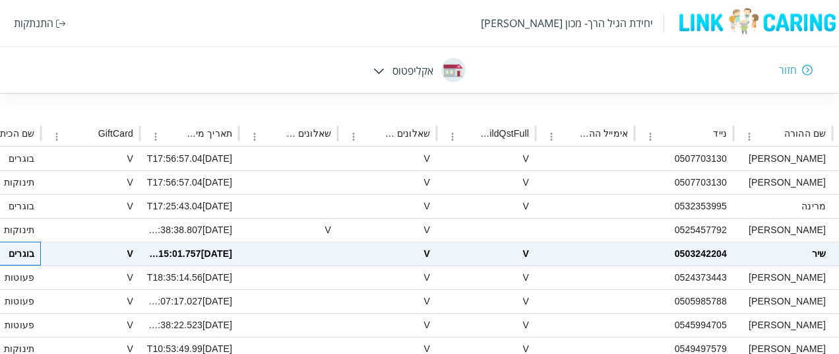
scroll to position [210, -718]
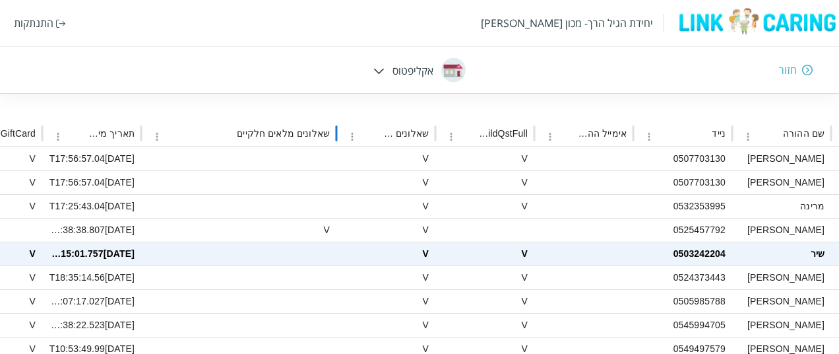
drag, startPoint x: 338, startPoint y: 127, endPoint x: 370, endPoint y: 141, distance: 35.2
click at [370, 141] on div "מספר נבדק שם הילד תאריך לידה שם המורה במסגרת שאלונים מלאים חלקיים שאלונים מלאים…" at bounding box center [648, 134] width 1817 height 26
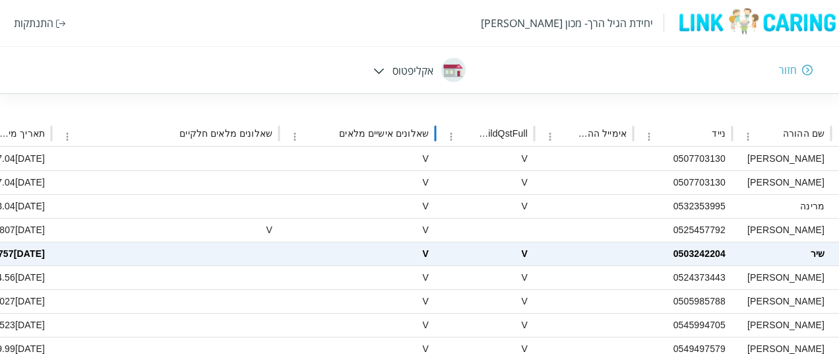
drag, startPoint x: 434, startPoint y: 131, endPoint x: 447, endPoint y: 133, distance: 12.6
click at [447, 133] on div "מספר נבדק שם הילד תאריך לידה שם המורה במסגרת שאלונים מלאים חלקיים שאלונים מלאים…" at bounding box center [603, 134] width 1906 height 26
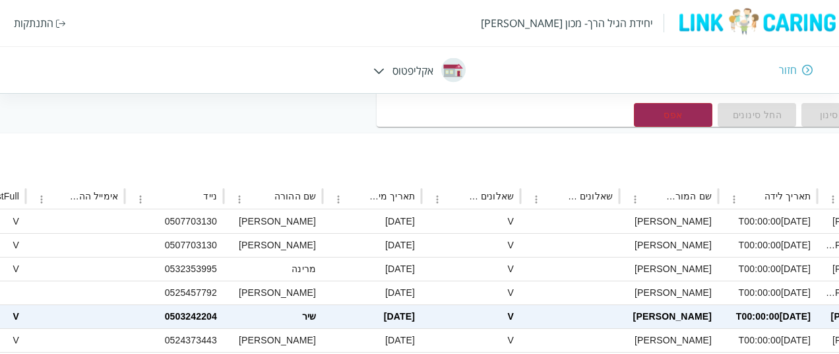
scroll to position [148, -220]
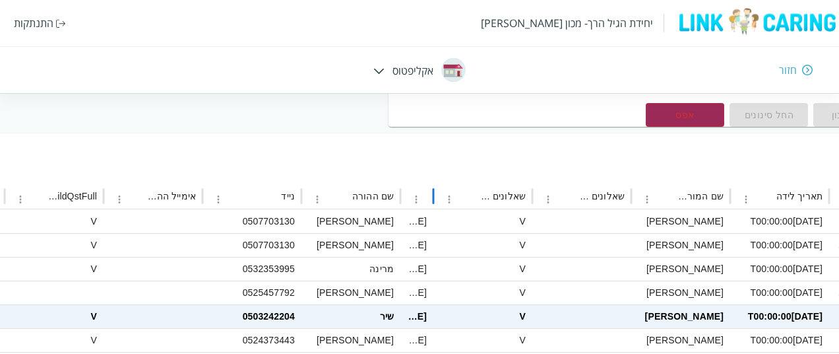
click at [437, 189] on div "מספר נבדק שם הילד תאריך לידה שם המורה במסגרת שאלונים מלאים חלקיים שאלונים מלאים…" at bounding box center [107, 196] width 1906 height 26
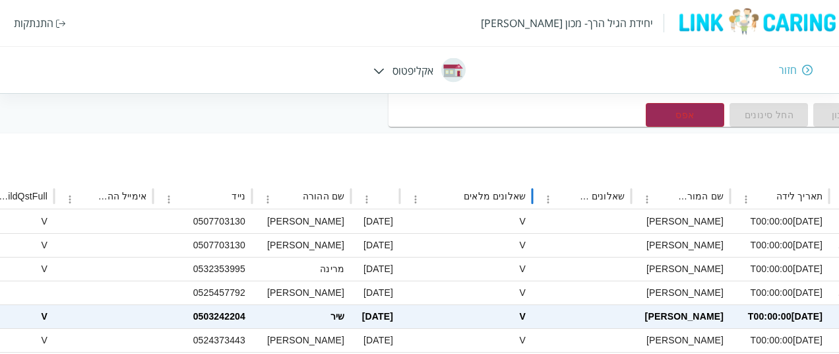
drag, startPoint x: 530, startPoint y: 195, endPoint x: 542, endPoint y: 194, distance: 11.9
click at [542, 194] on div "מספר נבדק שם הילד תאריך לידה שם המורה במסגרת שאלונים מלאים חלקיים שאלונים מלאים…" at bounding box center [90, 196] width 1940 height 26
click at [511, 220] on div "V" at bounding box center [466, 221] width 133 height 24
checkbox input "true"
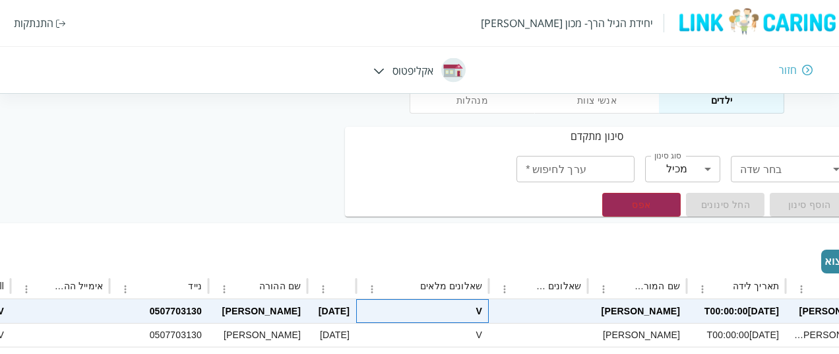
scroll to position [58, 0]
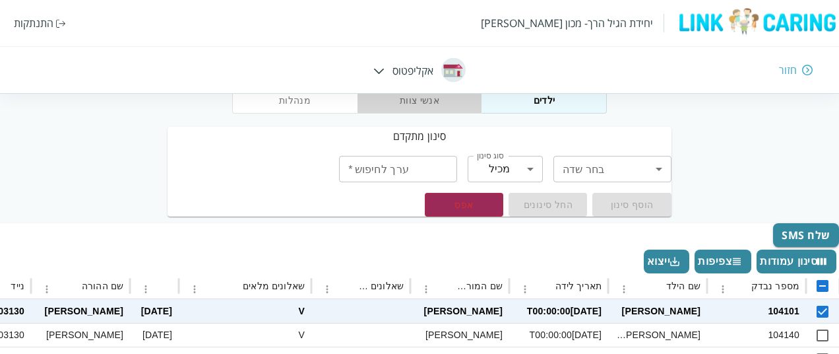
click at [412, 105] on button "אנשי צוות" at bounding box center [419, 100] width 125 height 26
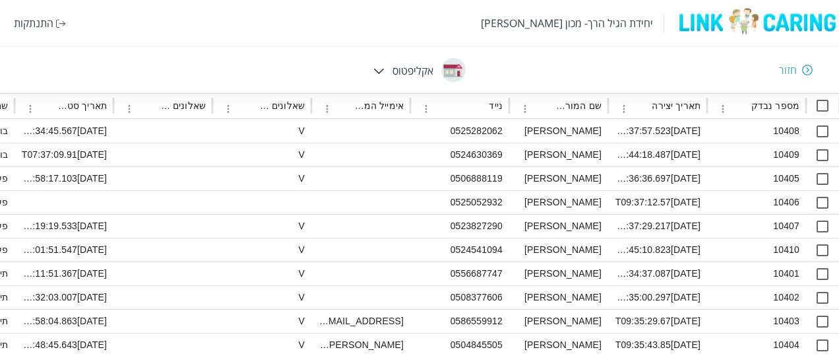
scroll to position [245, 0]
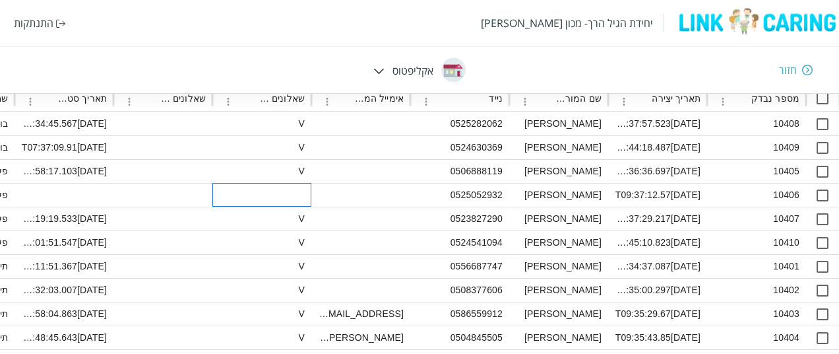
click at [302, 192] on div at bounding box center [261, 195] width 99 height 24
checkbox input "true"
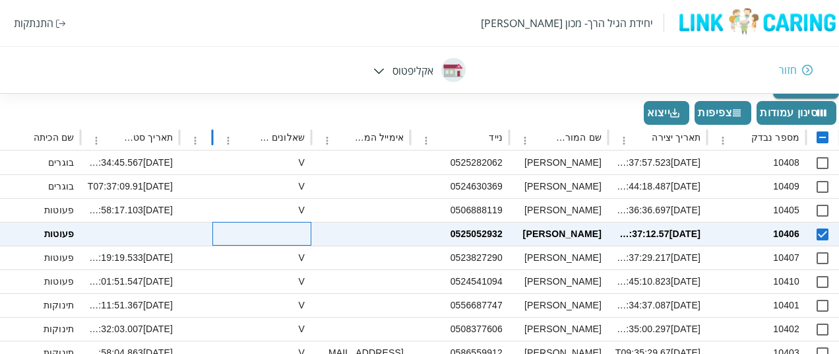
scroll to position [206, 0]
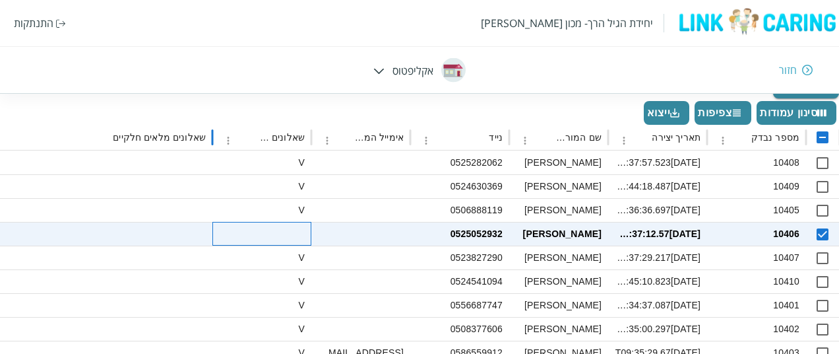
drag, startPoint x: 210, startPoint y: 145, endPoint x: 193, endPoint y: 149, distance: 17.6
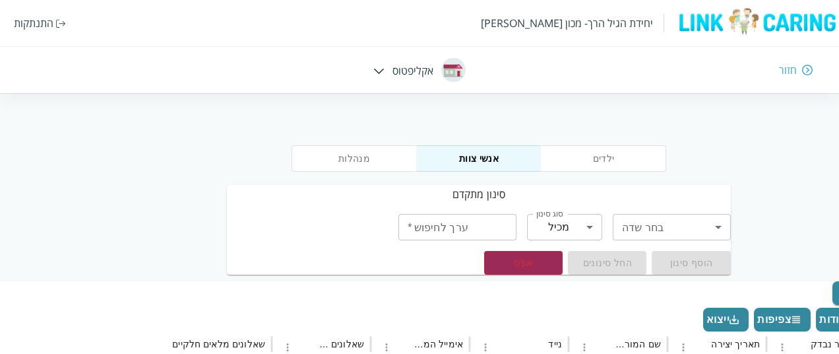
scroll to position [0, -73]
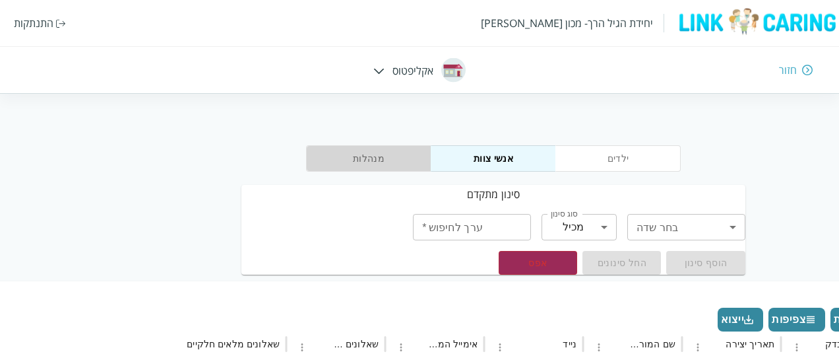
click at [377, 156] on button "מנהלות" at bounding box center [368, 158] width 125 height 26
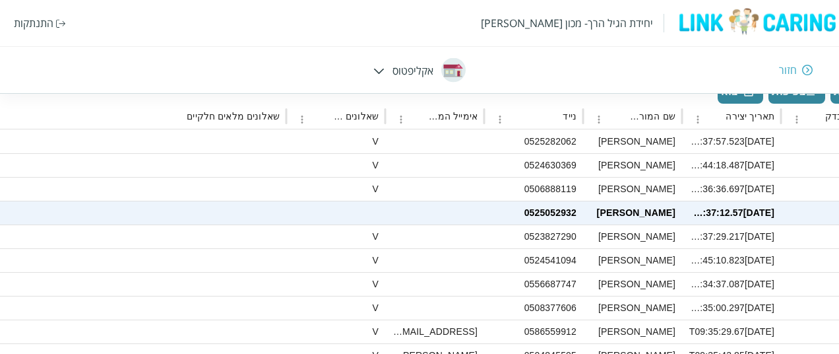
checkbox input "false"
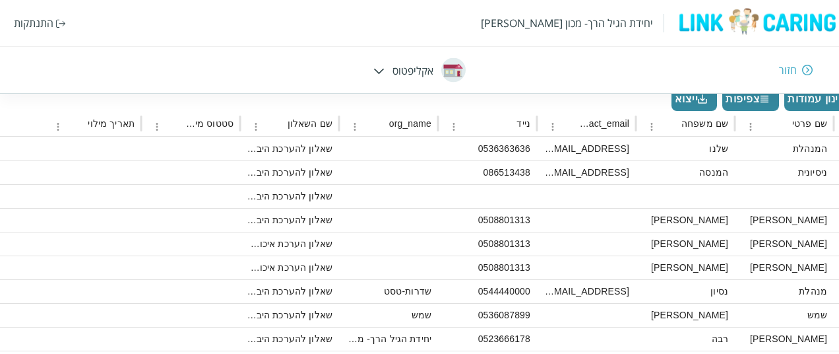
scroll to position [220, 0]
